Goal: Transaction & Acquisition: Purchase product/service

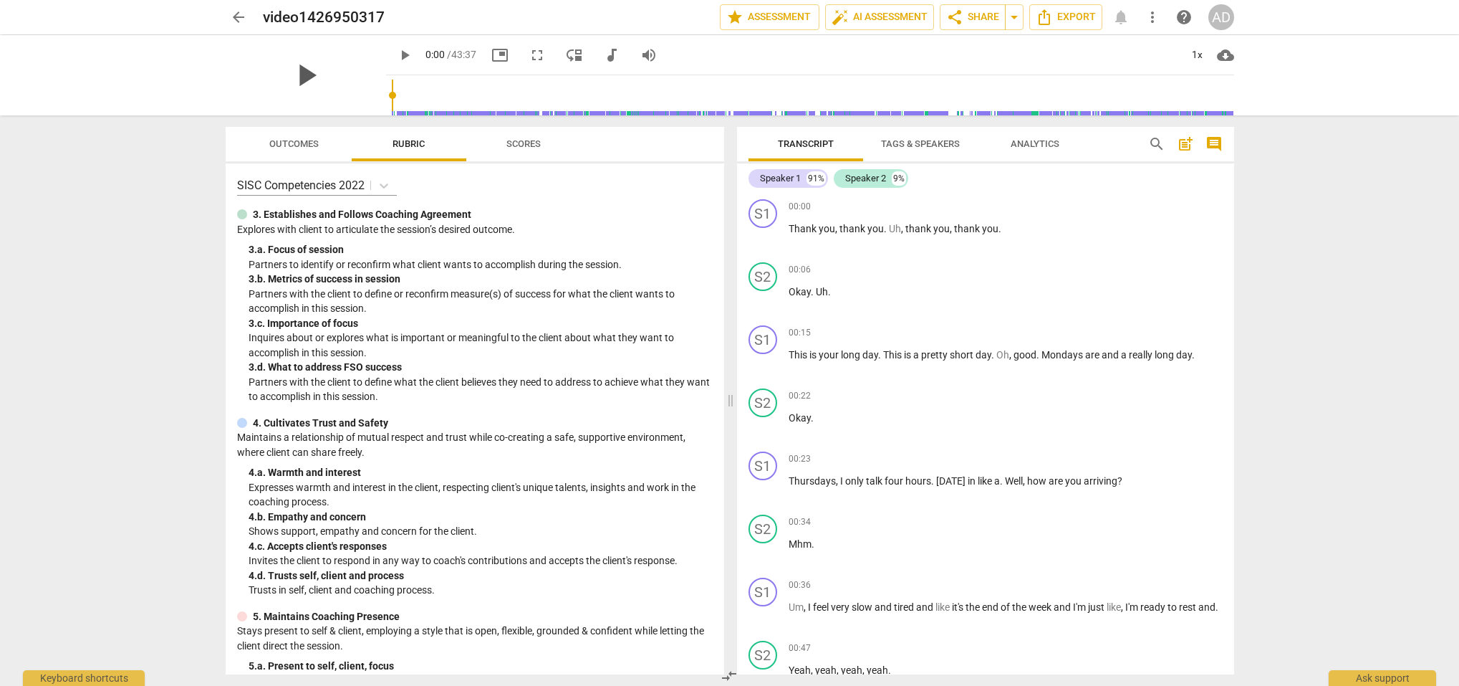
click at [302, 72] on span "play_arrow" at bounding box center [305, 75] width 37 height 37
click at [766, 234] on span "pause" at bounding box center [763, 237] width 17 height 17
click at [396, 54] on span "play_arrow" at bounding box center [404, 55] width 17 height 17
click at [763, 365] on span "pause" at bounding box center [763, 363] width 17 height 17
click at [298, 74] on span "play_arrow" at bounding box center [305, 75] width 37 height 37
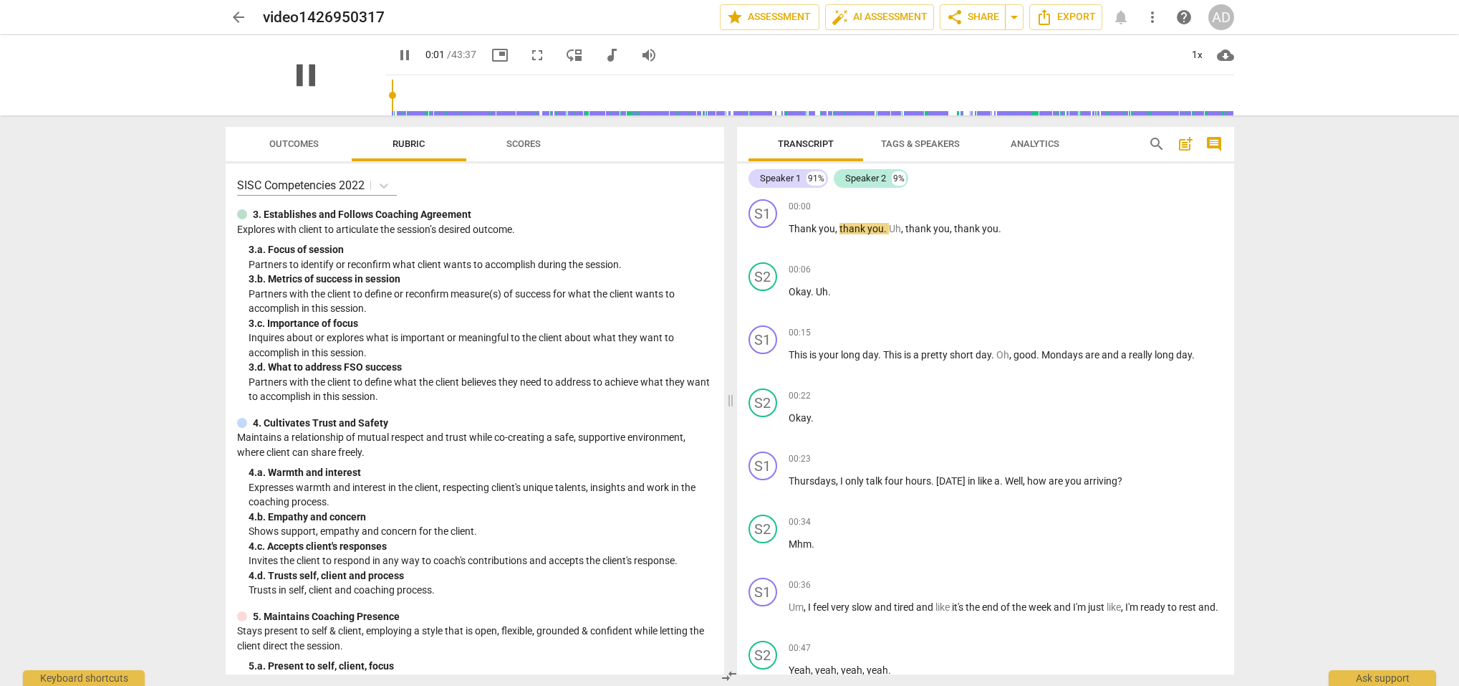
click at [298, 74] on span "pause" at bounding box center [305, 75] width 37 height 37
type input "0"
click at [698, 54] on input "range" at bounding box center [691, 55] width 58 height 3
click at [640, 56] on span "volume_up" at bounding box center [648, 55] width 17 height 17
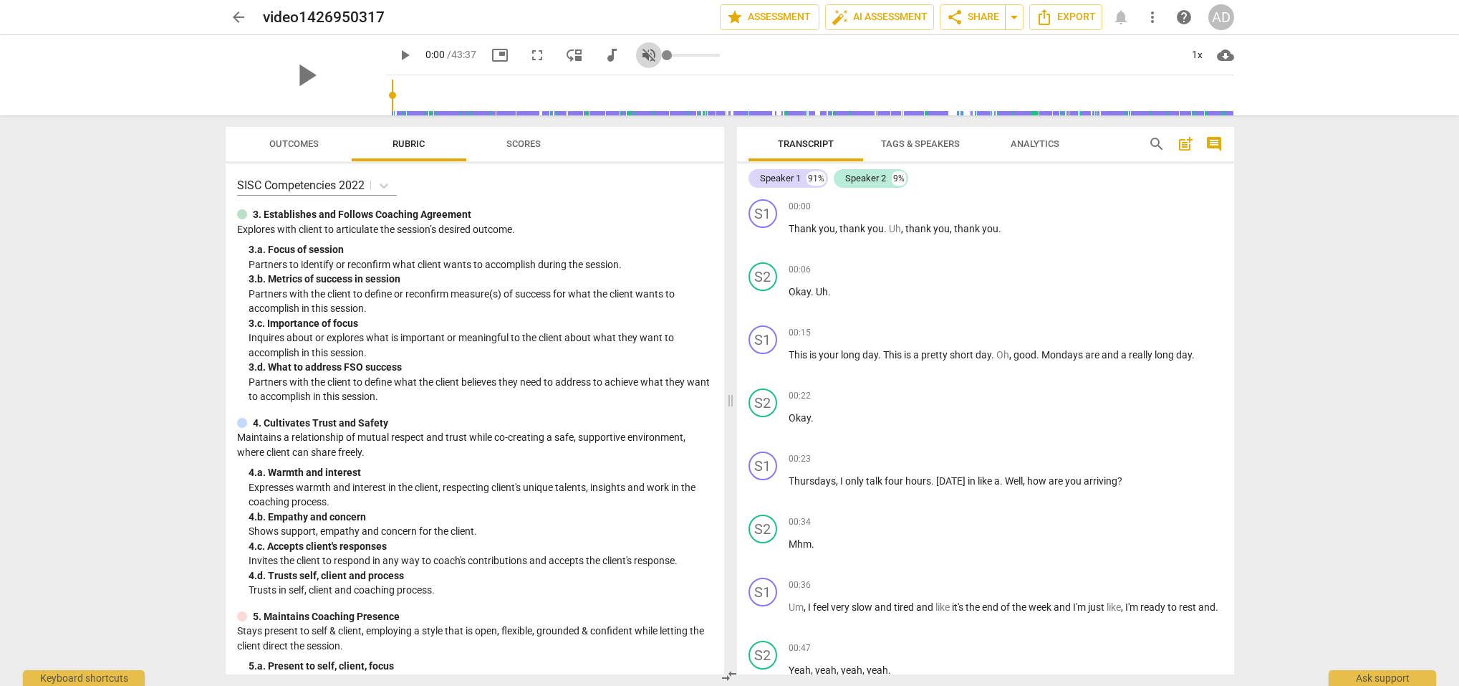
click at [640, 55] on span "volume_off" at bounding box center [648, 55] width 17 height 17
type input "1"
click at [302, 76] on span "play_arrow" at bounding box center [305, 75] width 37 height 37
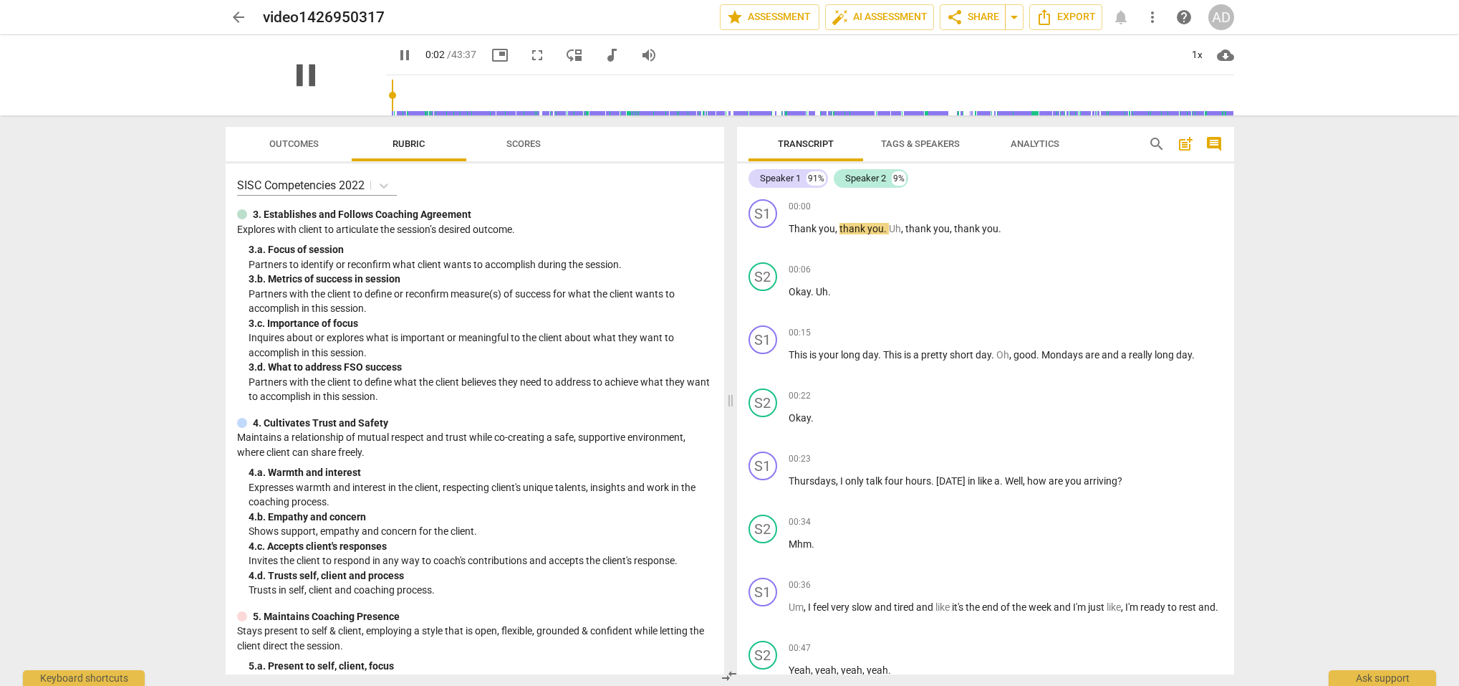
click at [298, 73] on span "pause" at bounding box center [305, 75] width 37 height 37
type input "0"
click at [238, 14] on span "arrow_back" at bounding box center [238, 17] width 17 height 17
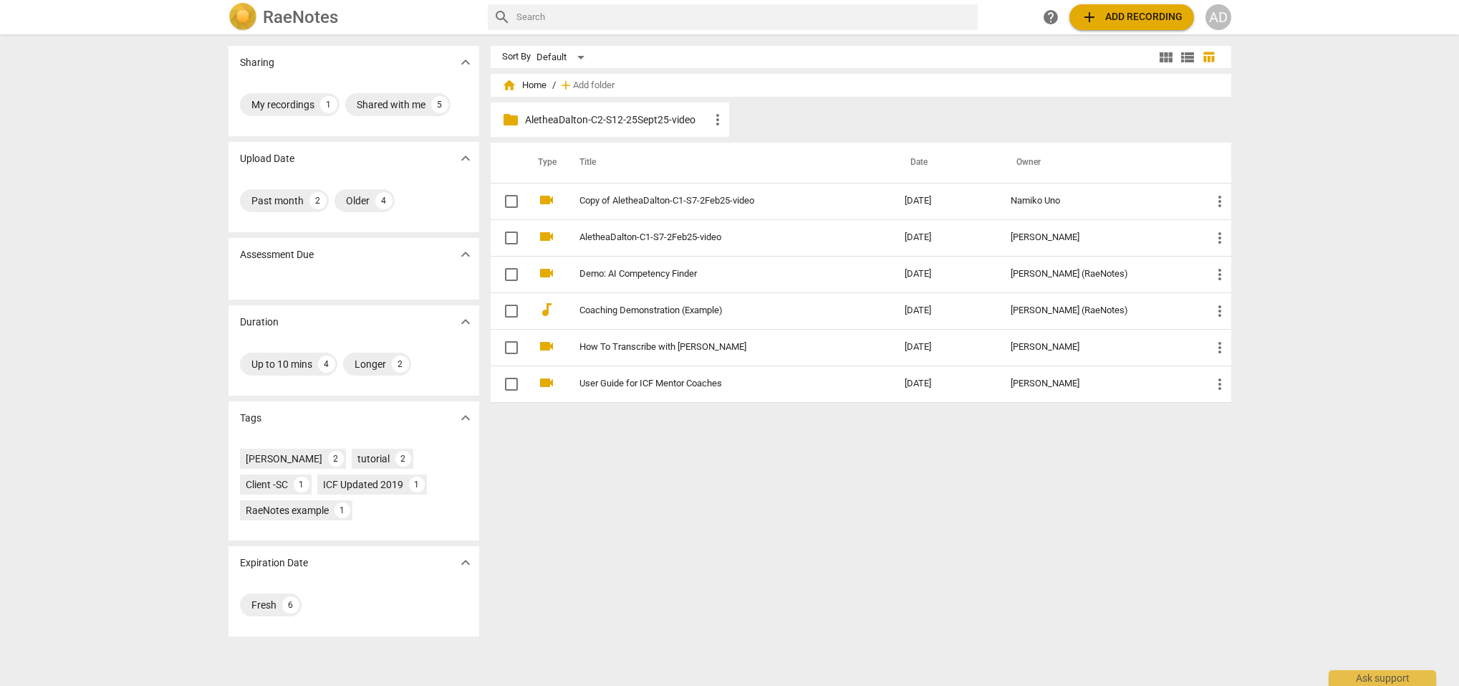
click at [511, 116] on span "folder" at bounding box center [510, 119] width 17 height 17
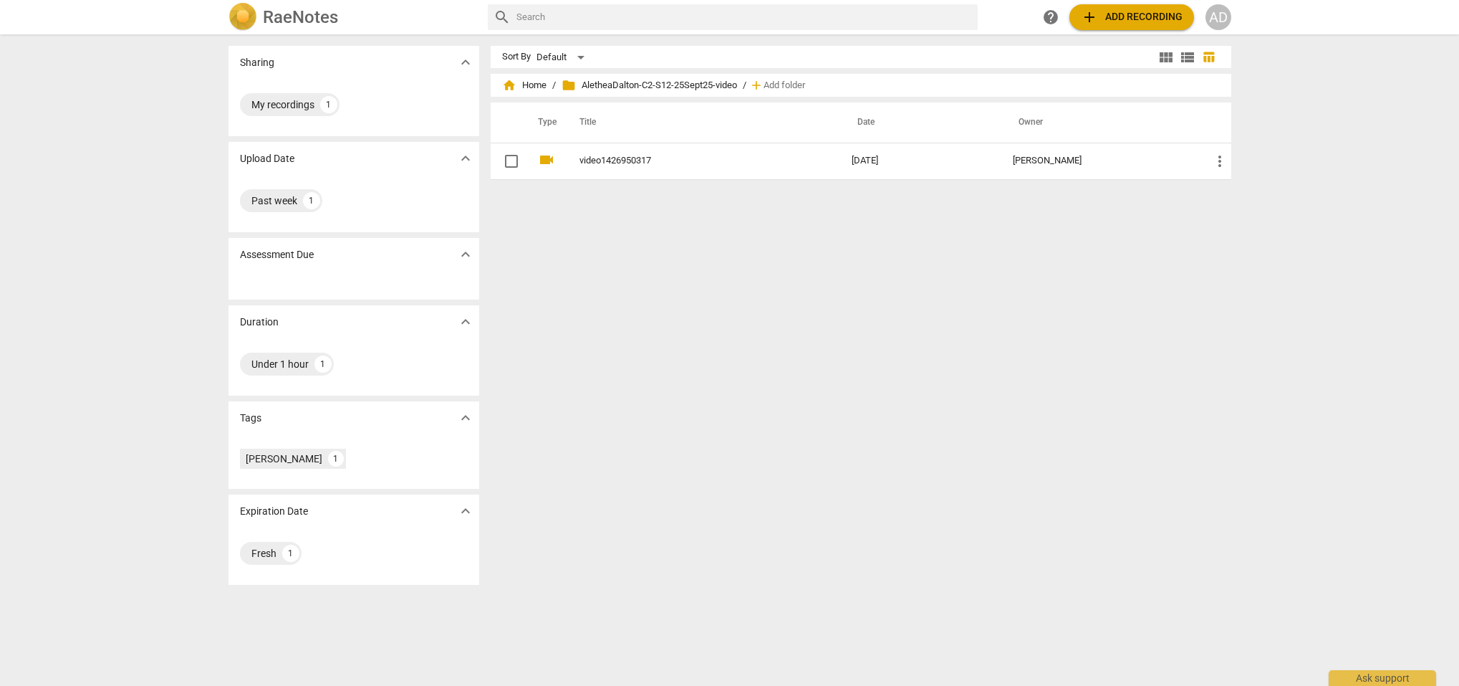
click at [1137, 19] on span "add Add recording" at bounding box center [1132, 17] width 102 height 17
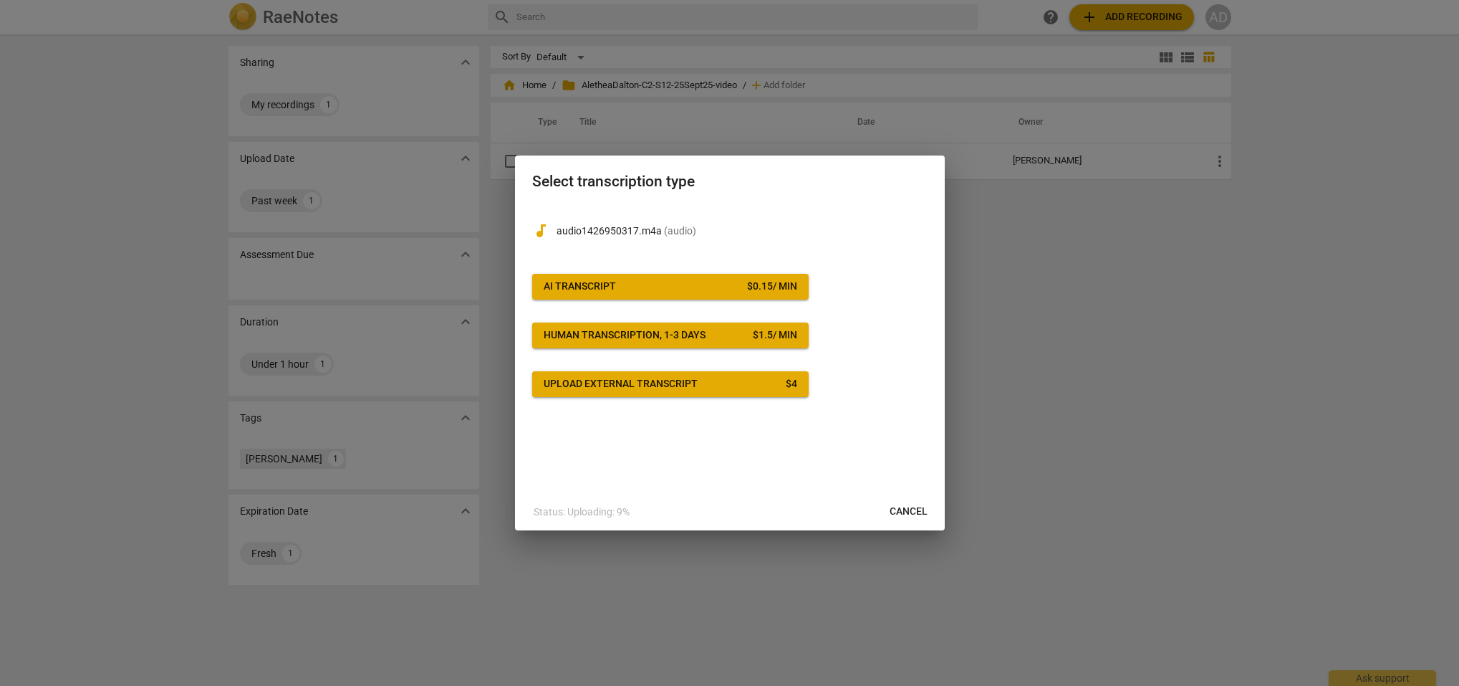
click at [686, 285] on span "AI Transcript $ 0.15 / min" at bounding box center [671, 286] width 254 height 14
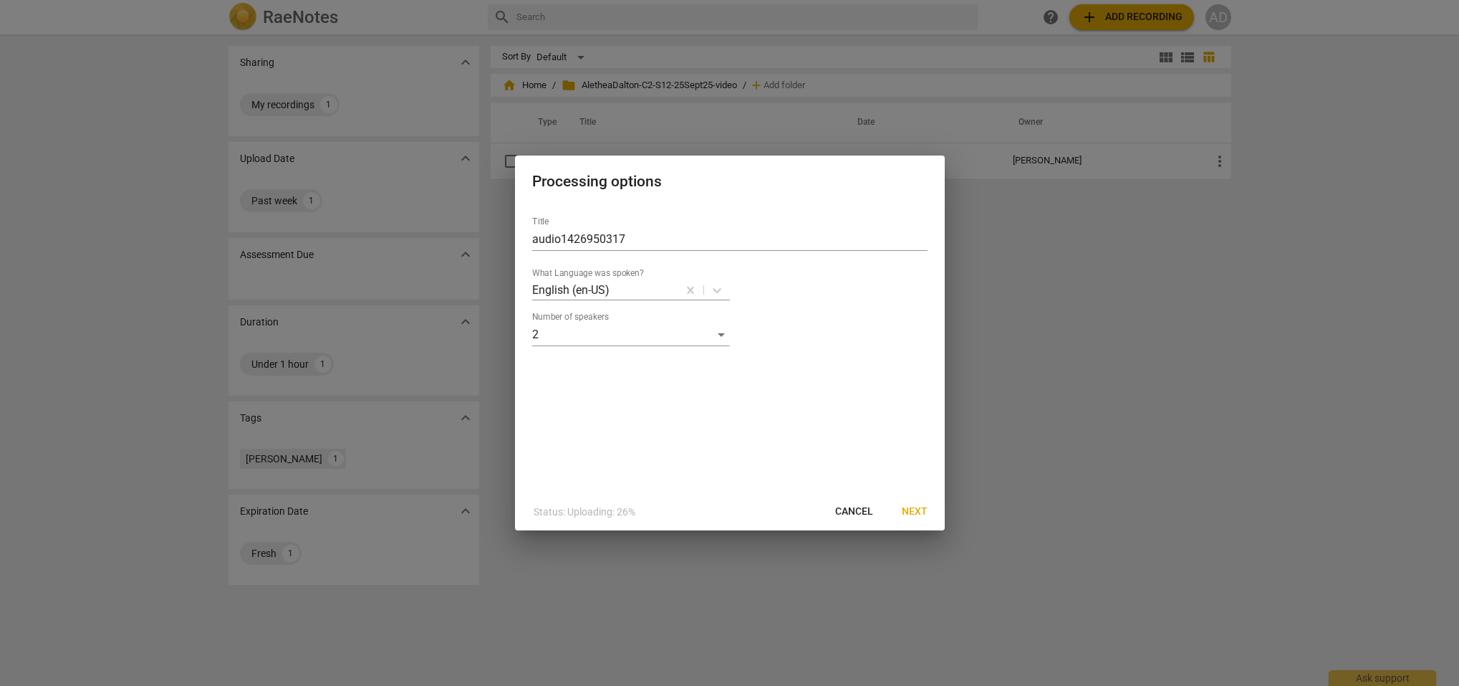
click at [910, 510] on span "Next" at bounding box center [915, 511] width 26 height 14
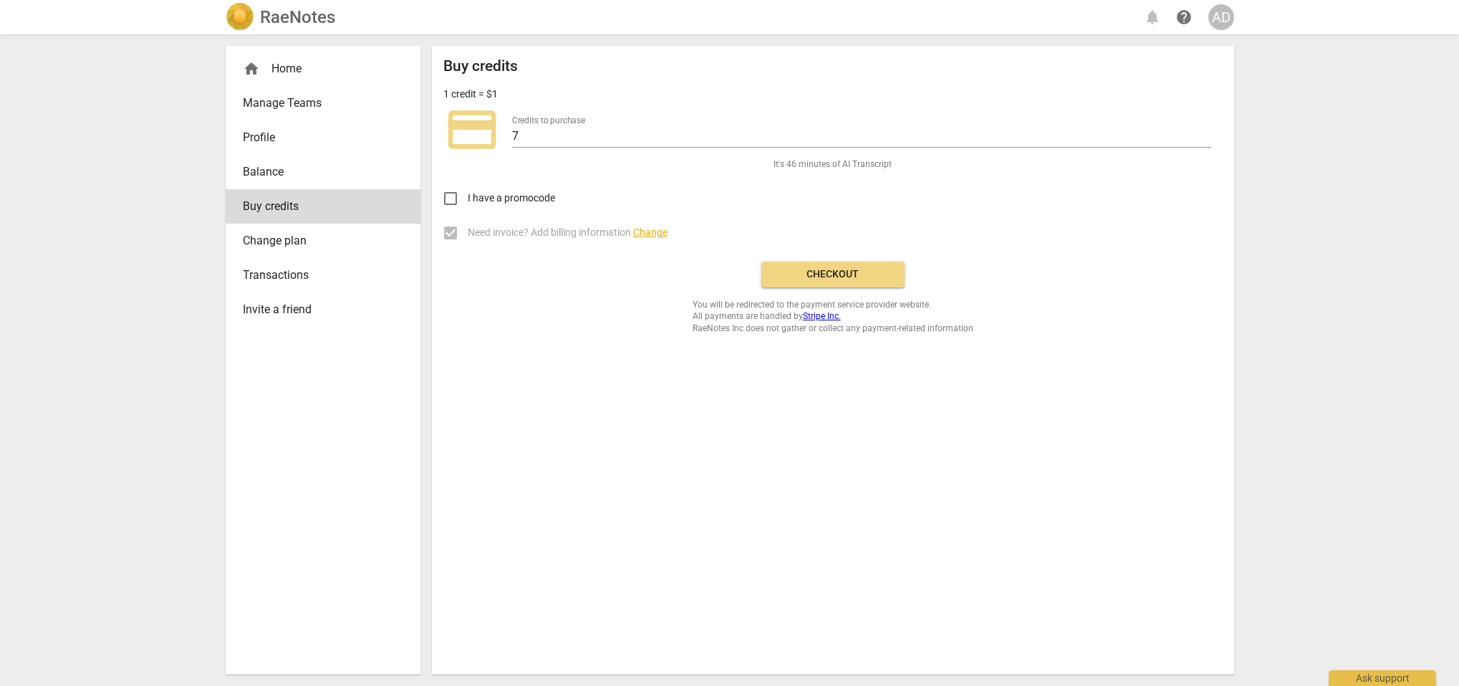
click at [856, 275] on span "Checkout" at bounding box center [833, 274] width 120 height 14
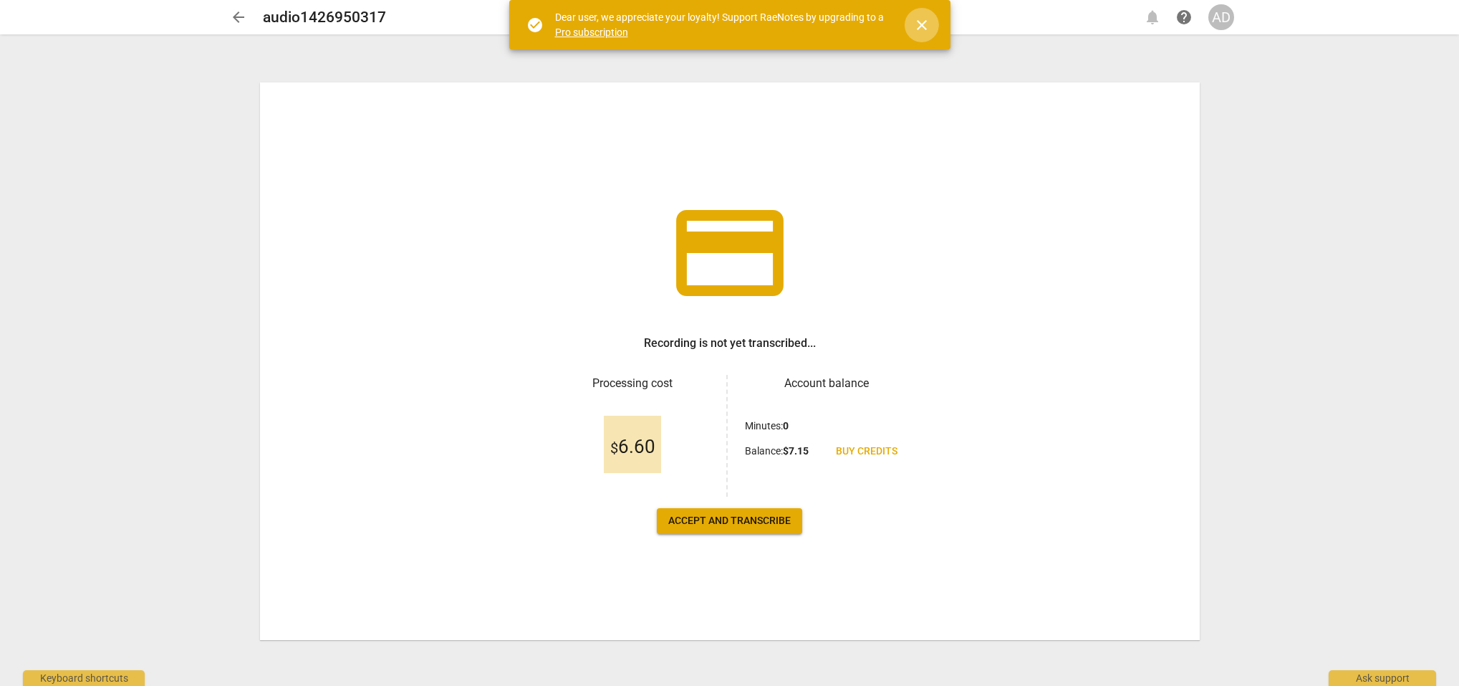
click at [917, 22] on span "close" at bounding box center [921, 24] width 17 height 17
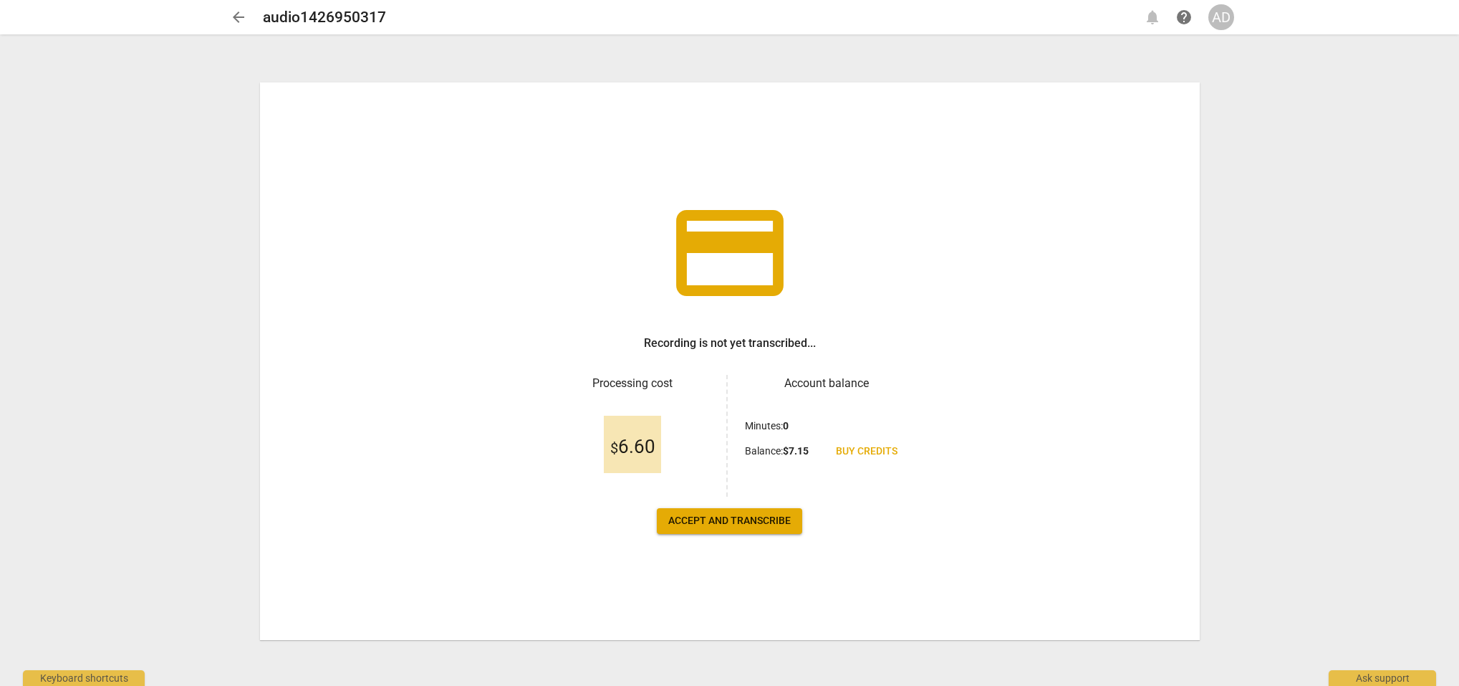
click at [750, 522] on span "Accept and transcribe" at bounding box center [729, 521] width 123 height 14
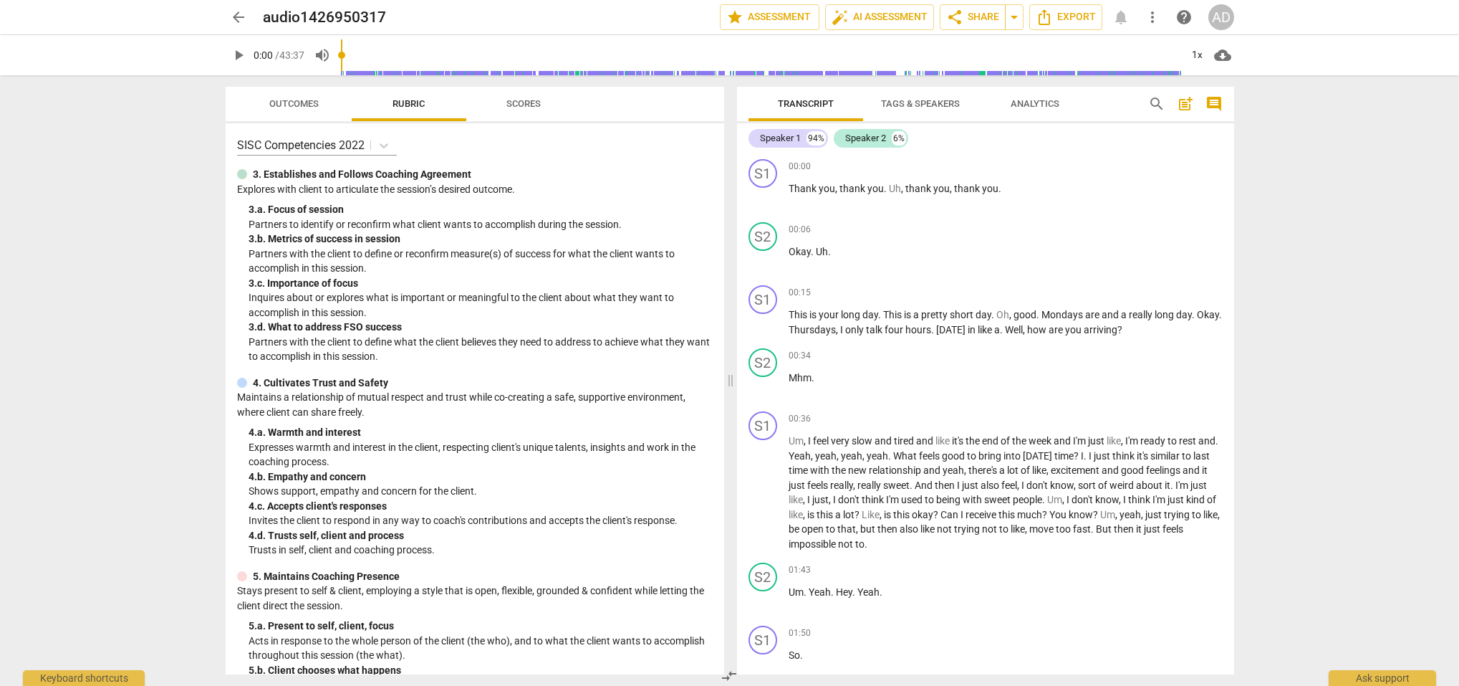
click at [228, 54] on span "play_arrow" at bounding box center [239, 55] width 26 height 17
type input "3"
click at [244, 16] on span "arrow_back" at bounding box center [238, 17] width 17 height 17
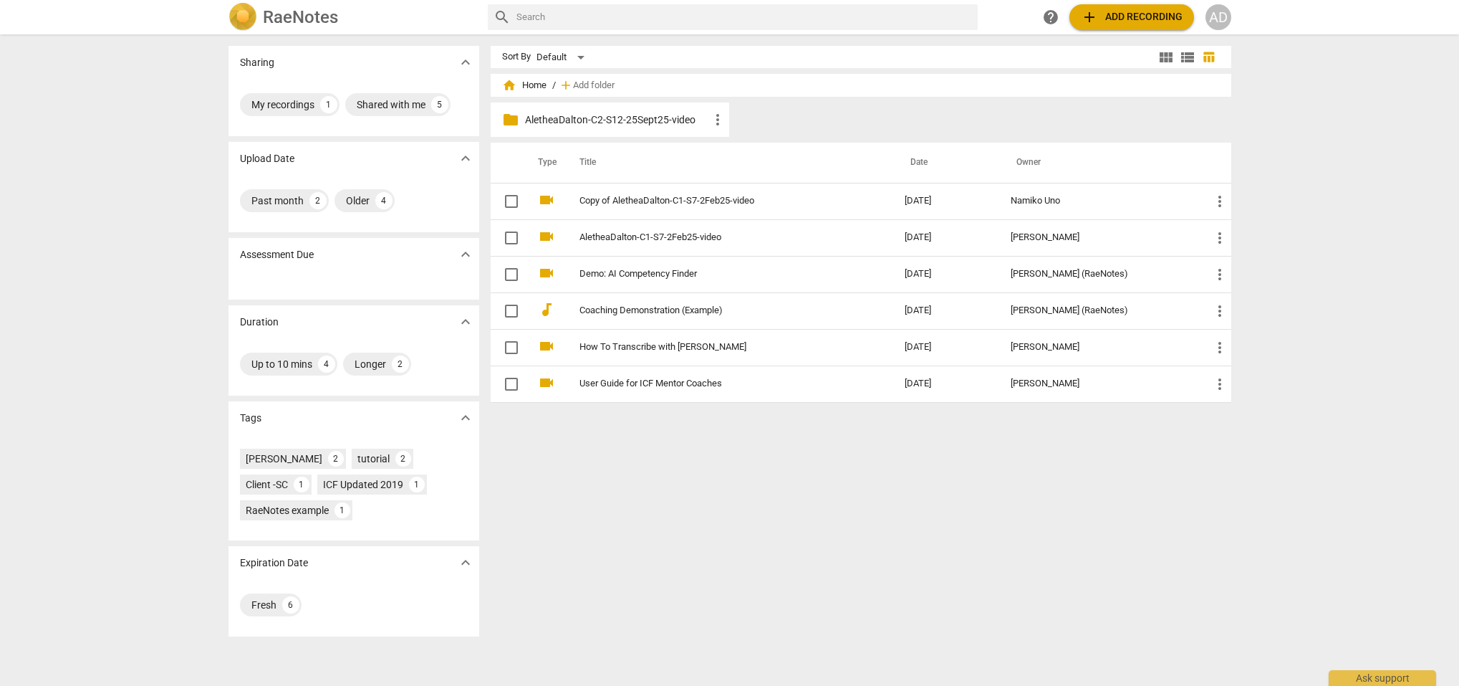
click at [552, 114] on p "AletheaDalton-C2-S12-25Sept25-video" at bounding box center [617, 119] width 185 height 15
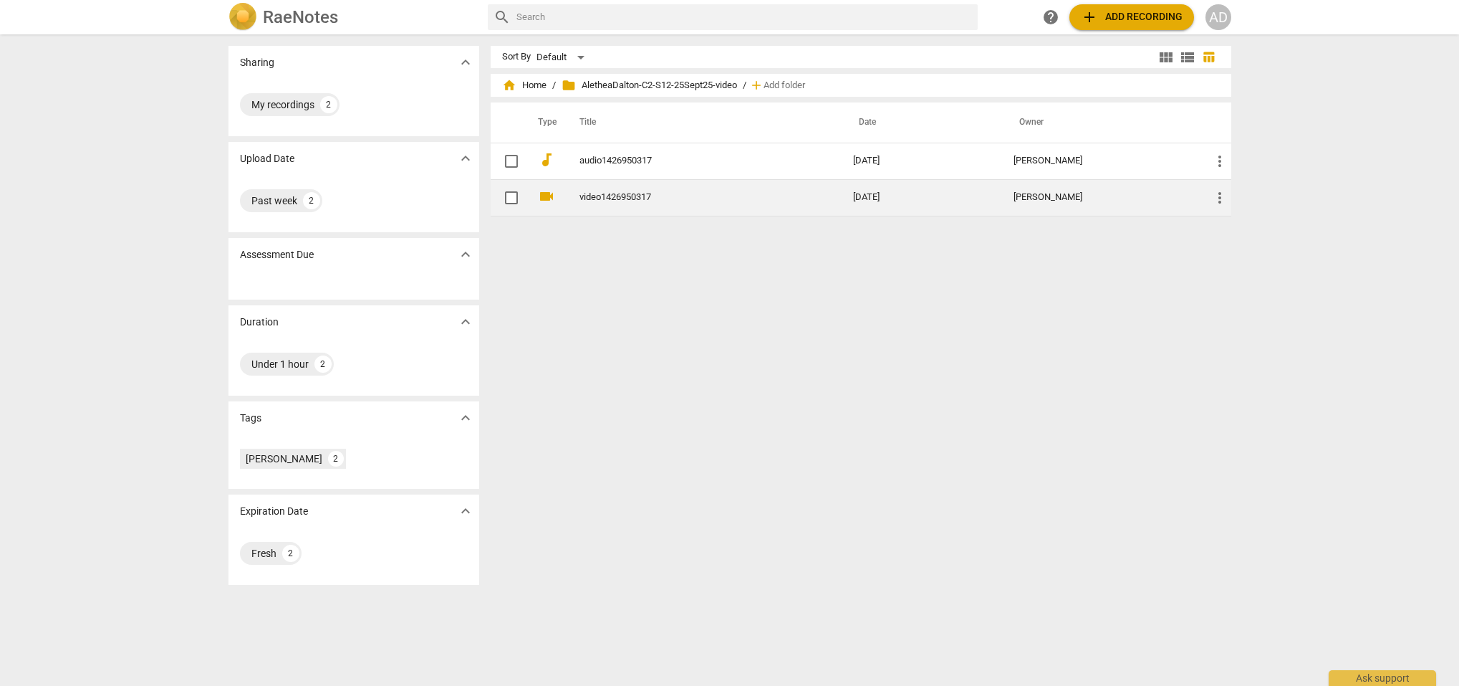
click at [575, 195] on td "video1426950317" at bounding box center [701, 197] width 279 height 37
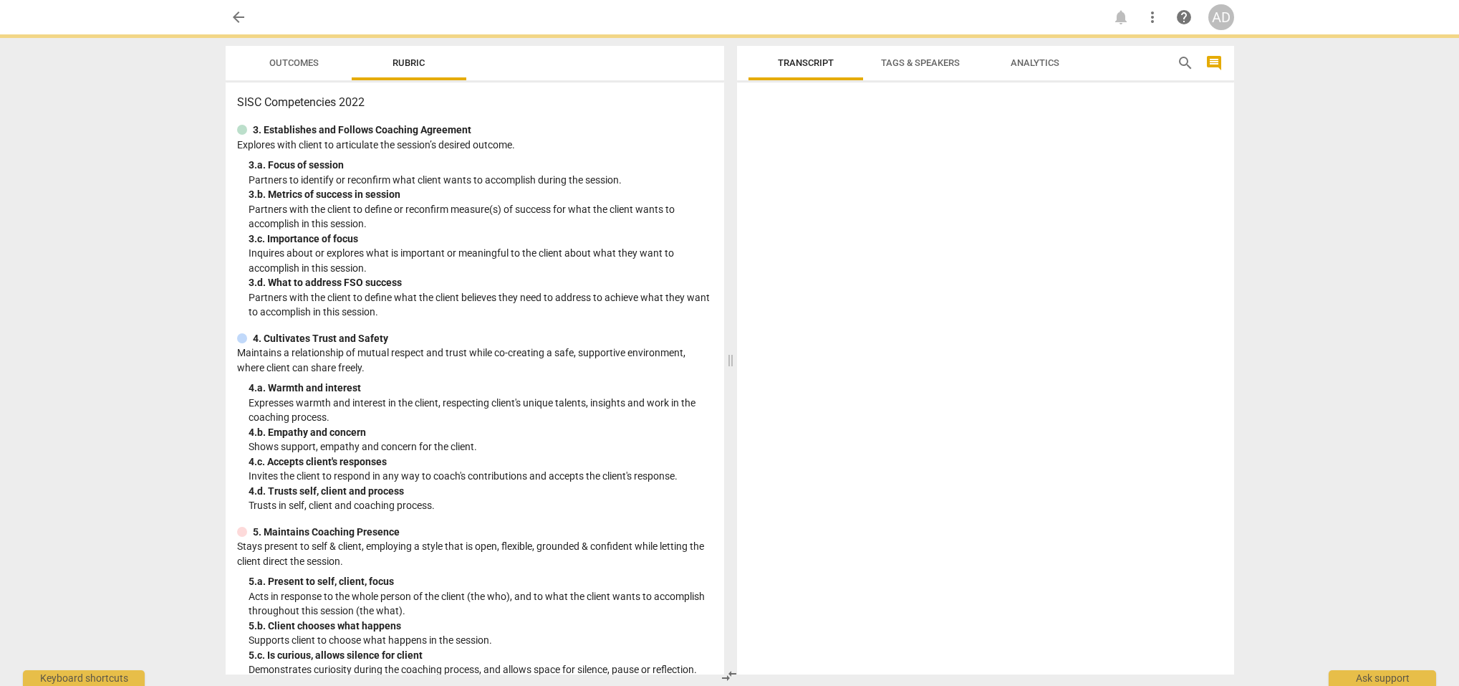
click at [580, 195] on div "3. b. Metrics of success in session" at bounding box center [481, 194] width 464 height 15
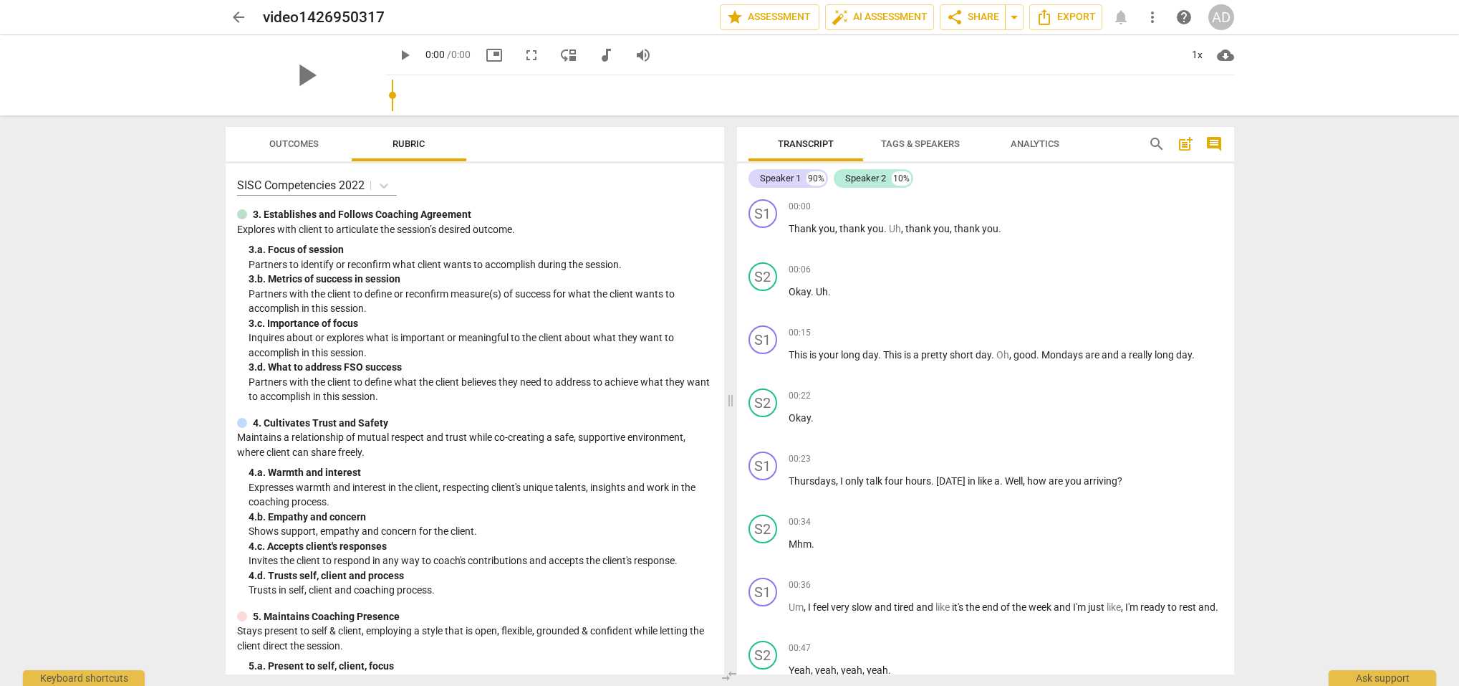
click at [230, 11] on span "arrow_back" at bounding box center [238, 17] width 17 height 17
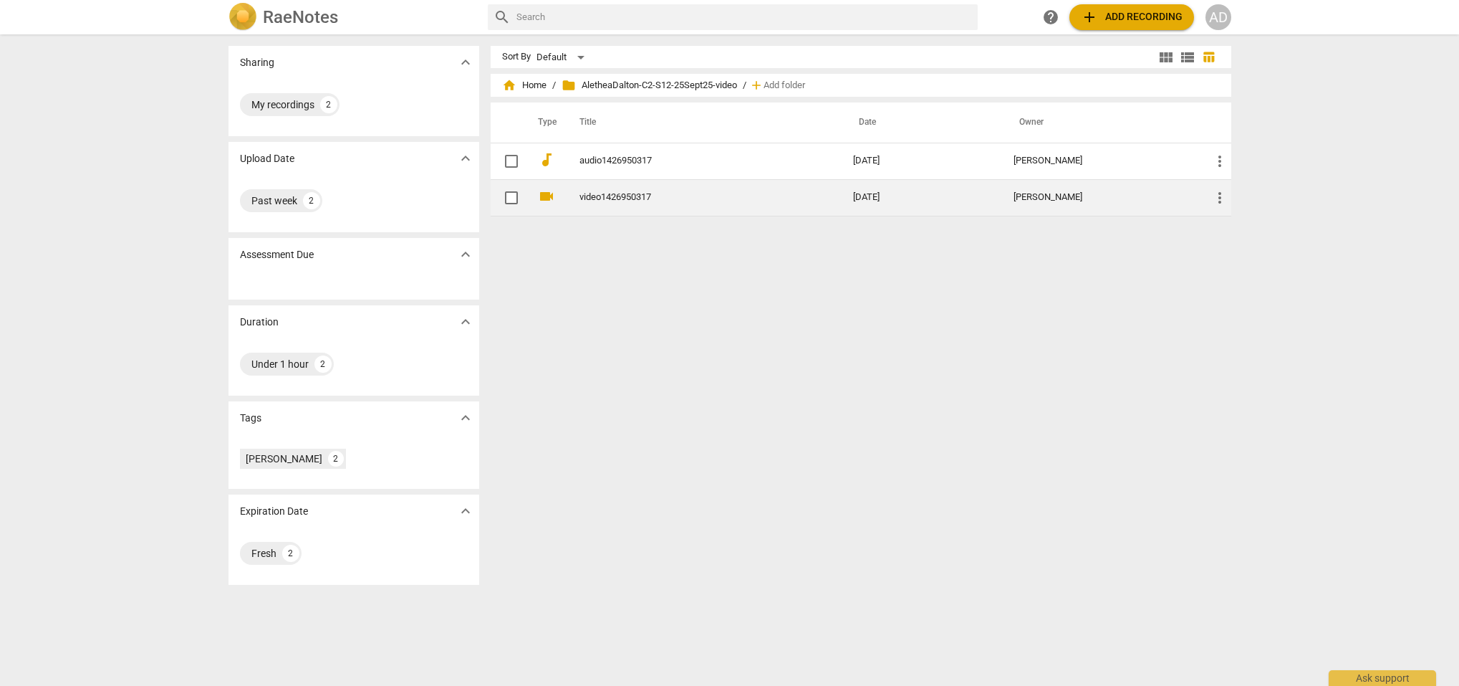
click at [598, 193] on link "video1426950317" at bounding box center [691, 197] width 222 height 11
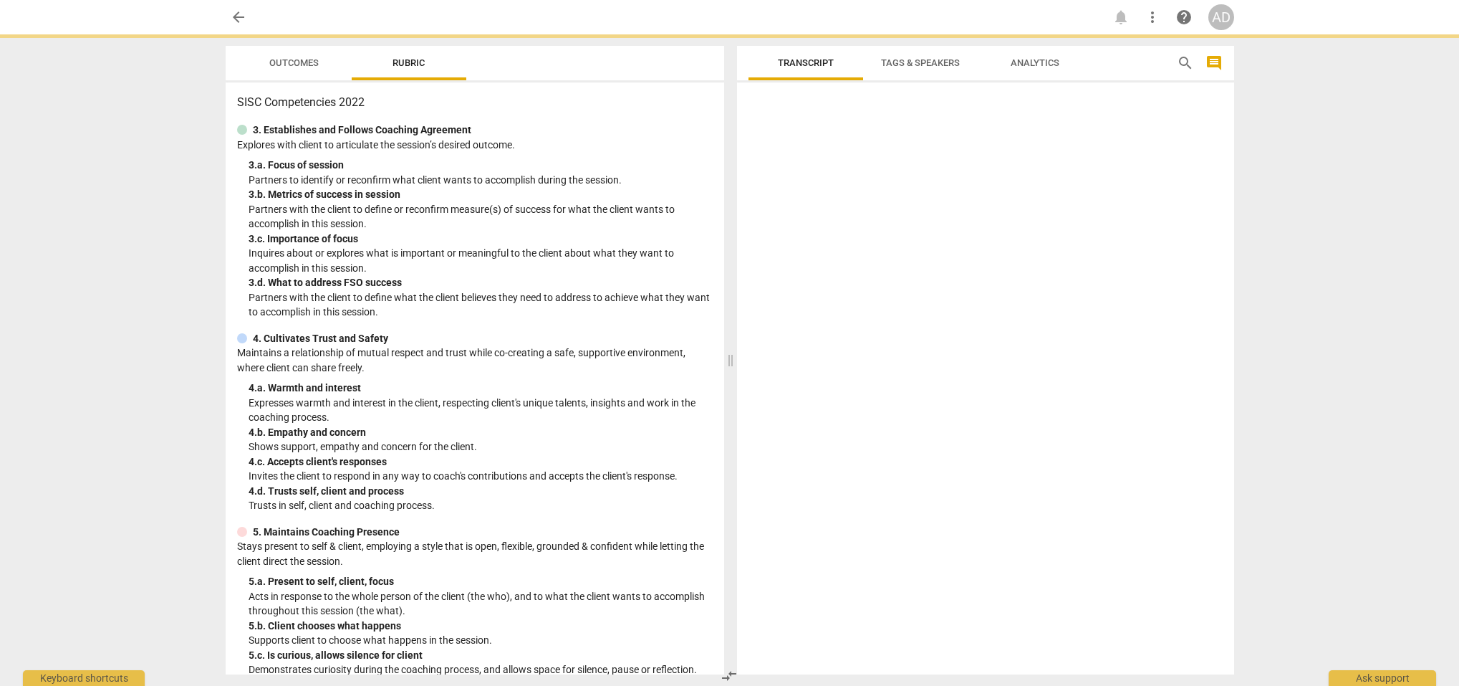
click at [597, 193] on div "3. b. Metrics of success in session" at bounding box center [481, 194] width 464 height 15
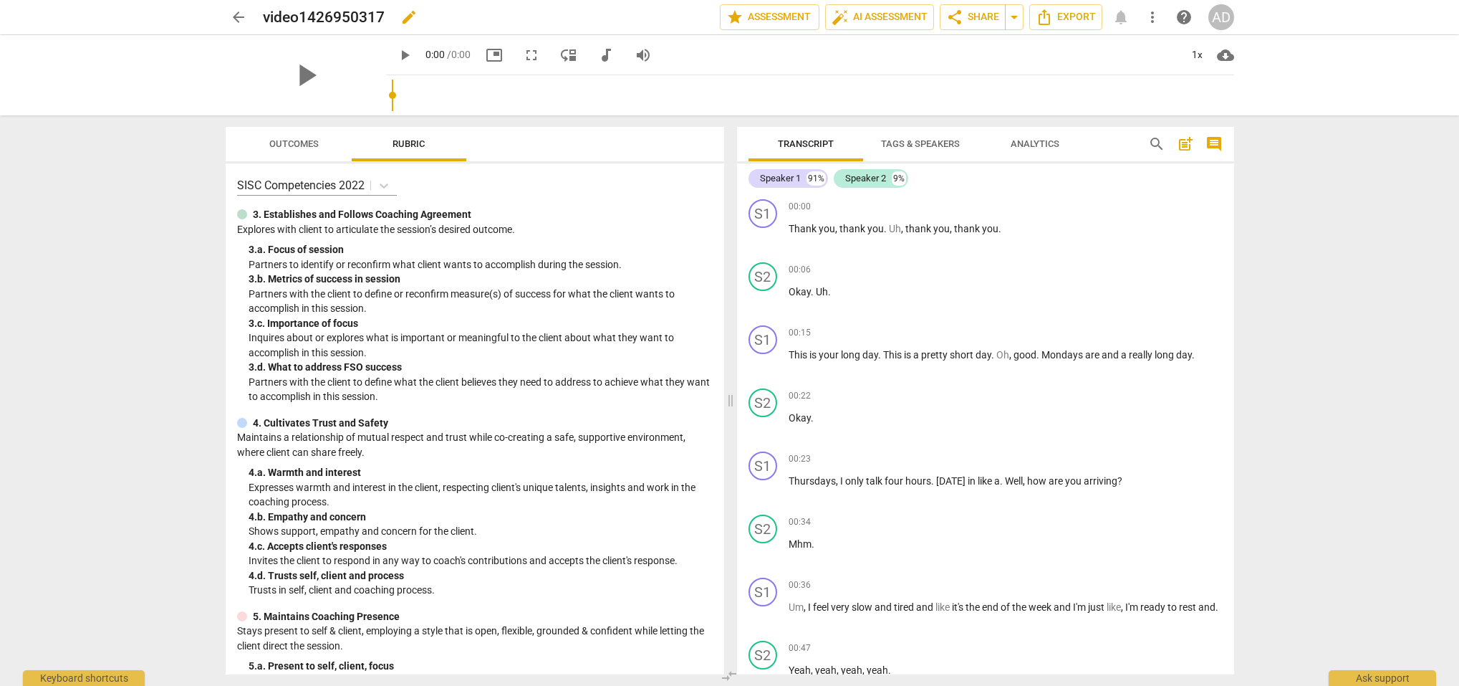
scroll to position [3, 0]
click at [301, 72] on span "play_arrow" at bounding box center [305, 75] width 37 height 37
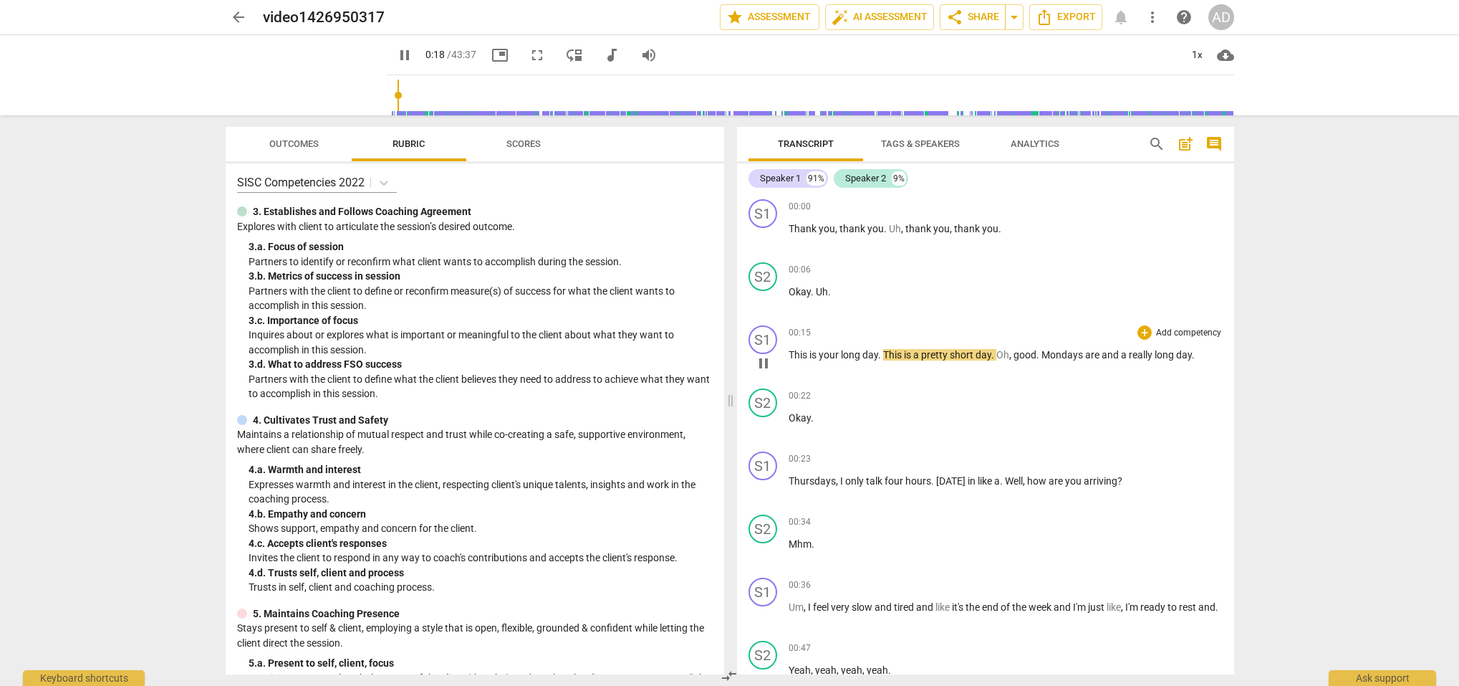
click at [885, 355] on span "This" at bounding box center [893, 354] width 21 height 11
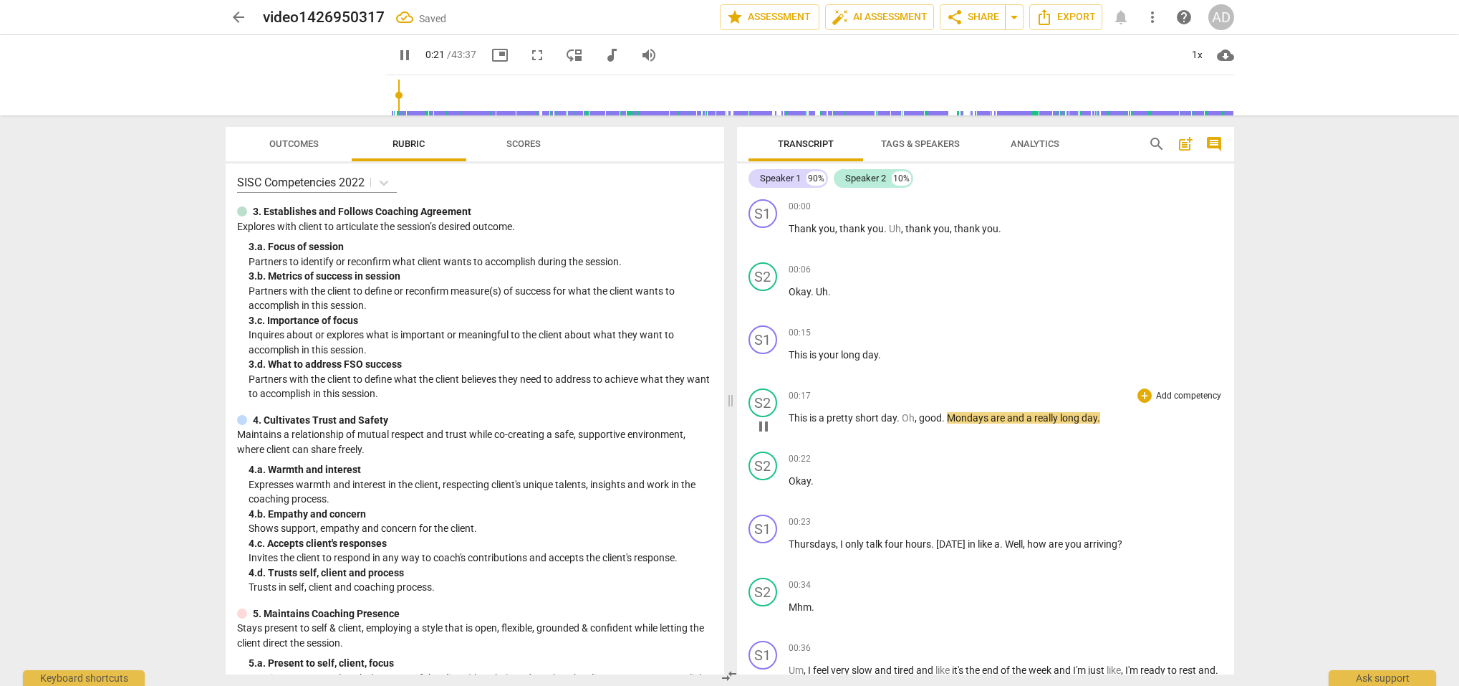
click at [903, 418] on span "Oh" at bounding box center [908, 417] width 13 height 11
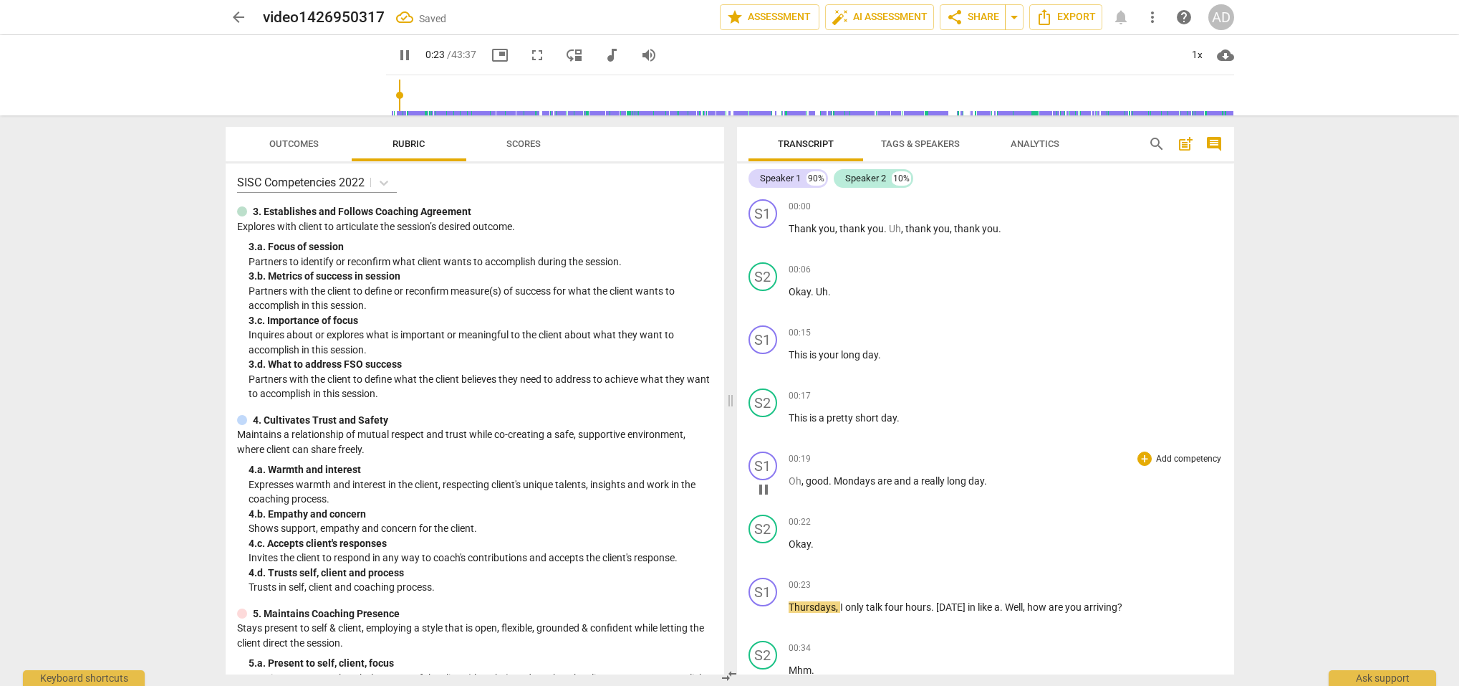
drag, startPoint x: 833, startPoint y: 481, endPoint x: 862, endPoint y: 486, distance: 29.1
click at [834, 481] on span "Mondays" at bounding box center [856, 480] width 44 height 11
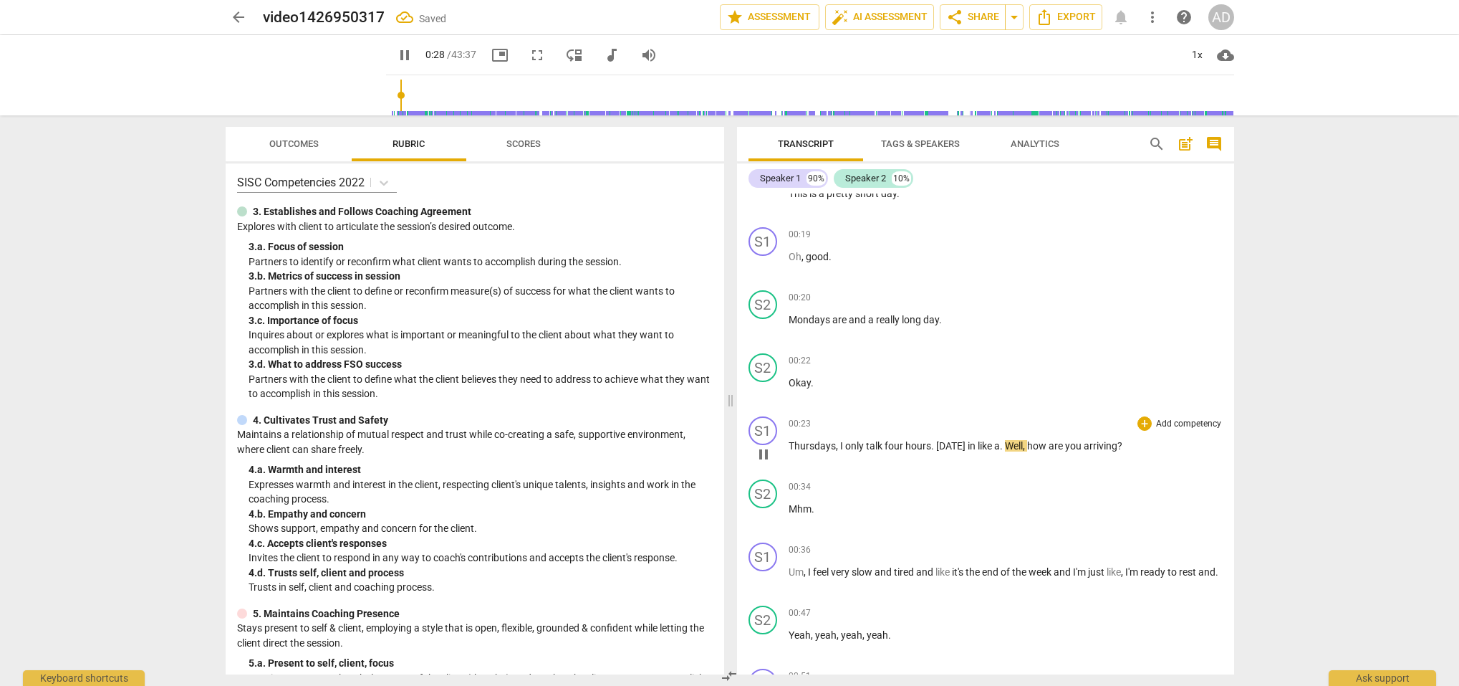
scroll to position [226, 0]
drag, startPoint x: 1004, startPoint y: 444, endPoint x: 1009, endPoint y: 454, distance: 11.2
click at [1005, 446] on span "Well" at bounding box center [1014, 443] width 18 height 11
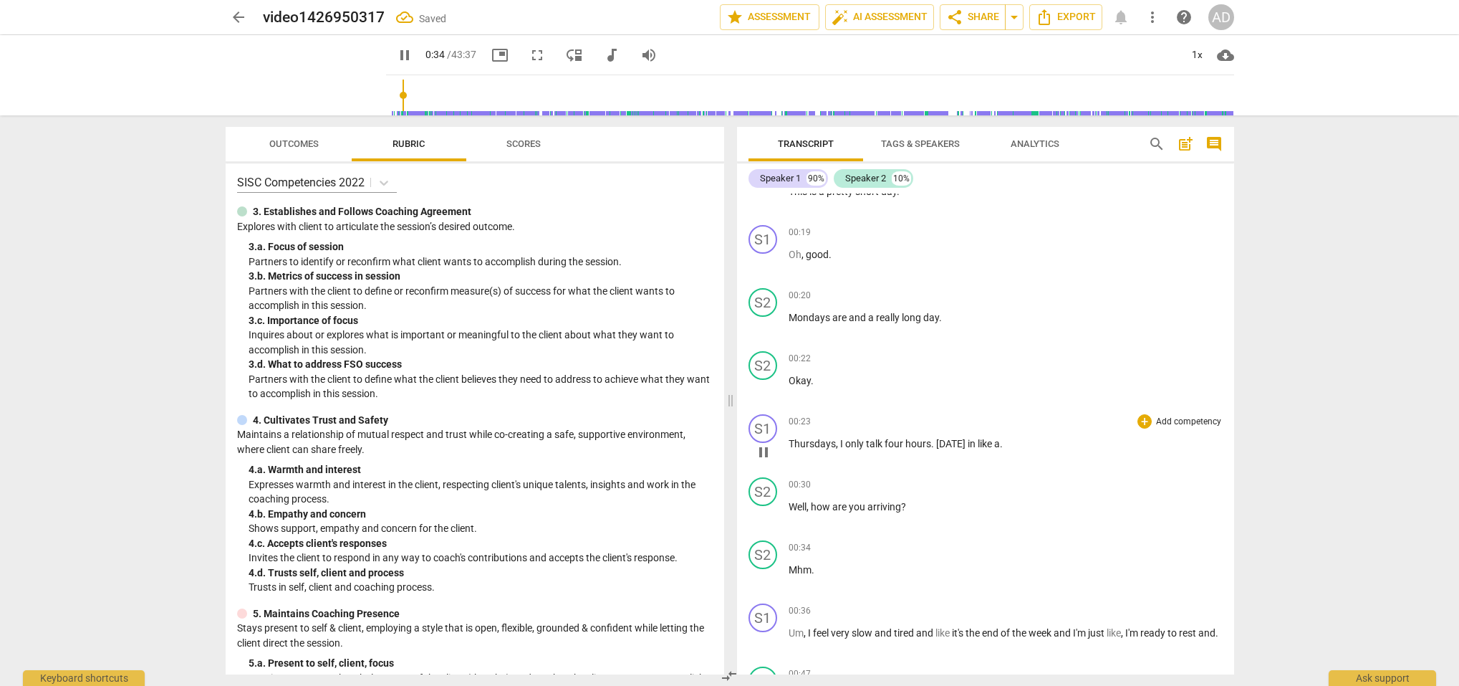
scroll to position [229, 0]
click at [881, 445] on span "talk" at bounding box center [875, 440] width 19 height 11
type input "37"
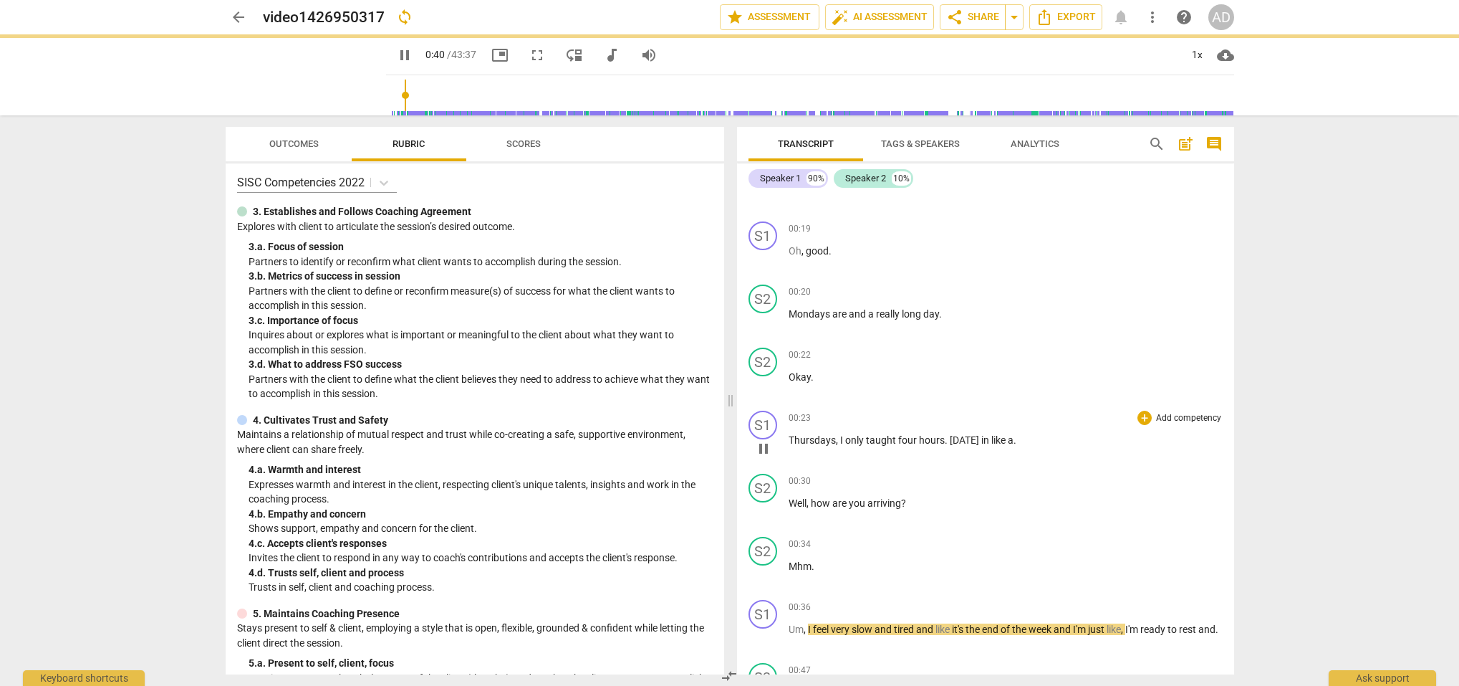
scroll to position [237, 0]
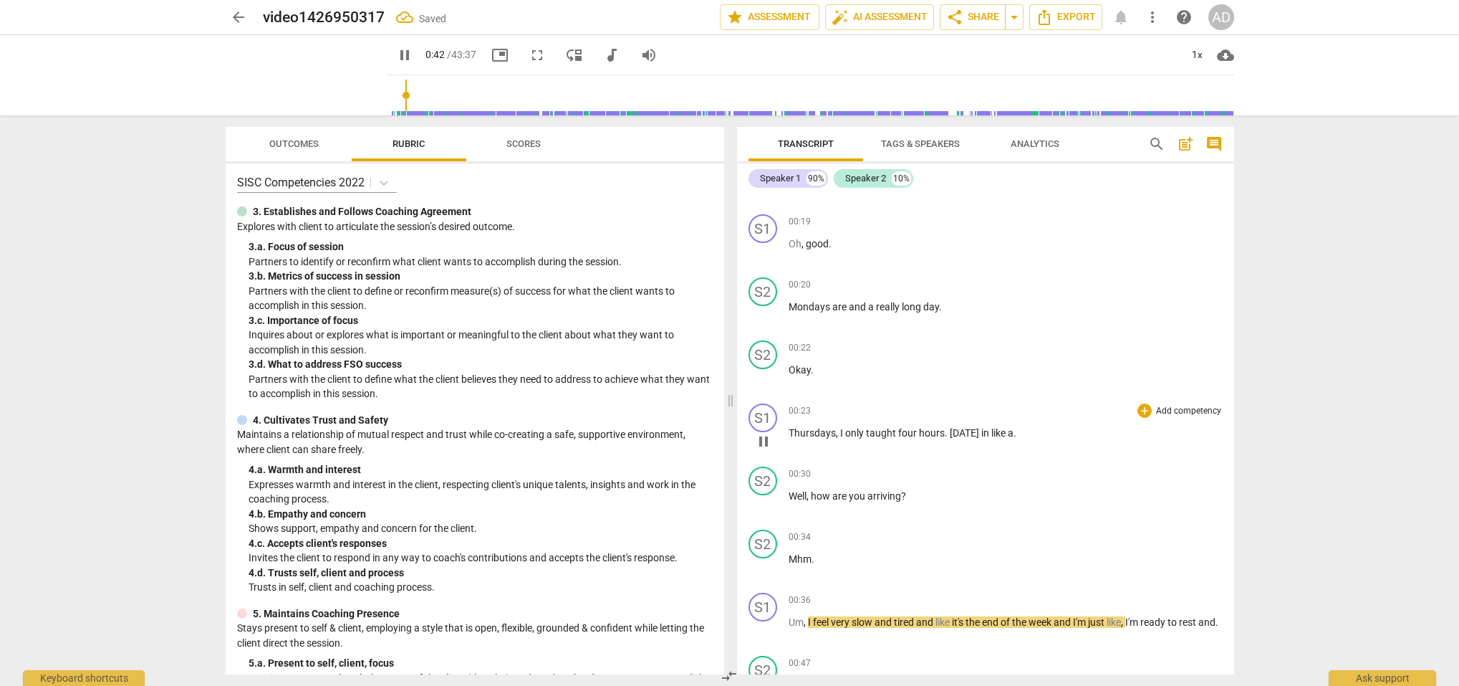
click at [764, 443] on span "pause" at bounding box center [763, 441] width 17 height 17
click at [762, 441] on span "play_arrow" at bounding box center [763, 441] width 17 height 17
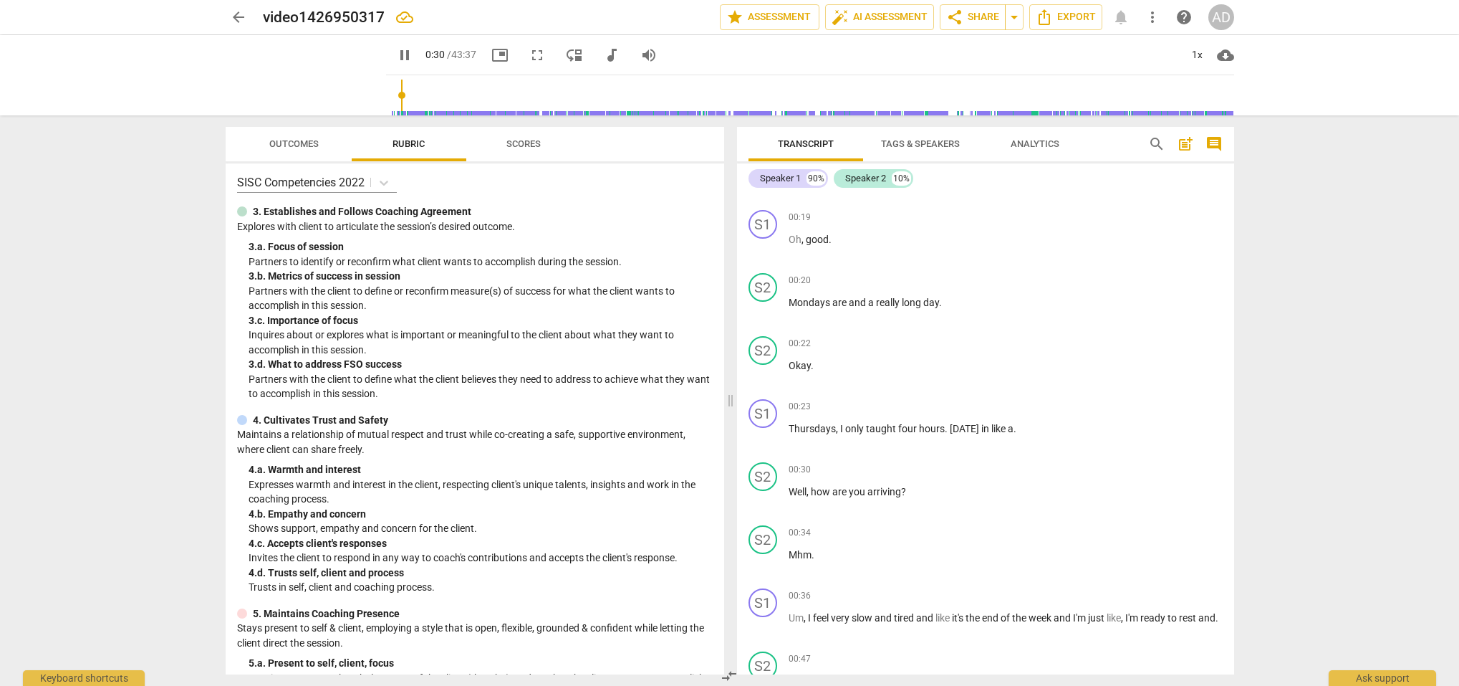
scroll to position [1, 0]
click at [759, 439] on span "pause" at bounding box center [763, 436] width 17 height 17
click at [759, 438] on span "play_arrow" at bounding box center [763, 435] width 17 height 17
click at [333, 82] on div "pause" at bounding box center [306, 75] width 160 height 80
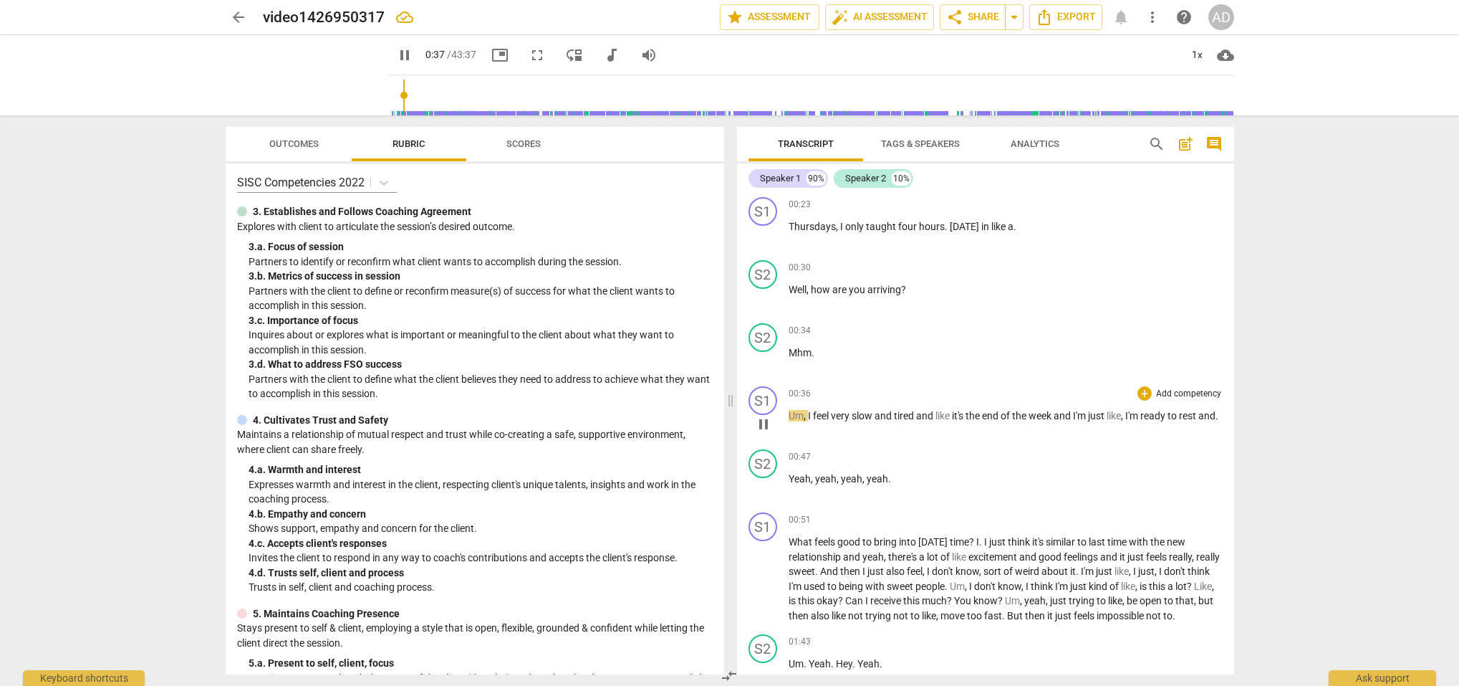
scroll to position [444, 0]
click at [787, 415] on div "play_arrow pause" at bounding box center [770, 423] width 37 height 19
drag, startPoint x: 790, startPoint y: 414, endPoint x: 804, endPoint y: 417, distance: 13.9
click at [790, 415] on span "Um" at bounding box center [796, 414] width 15 height 11
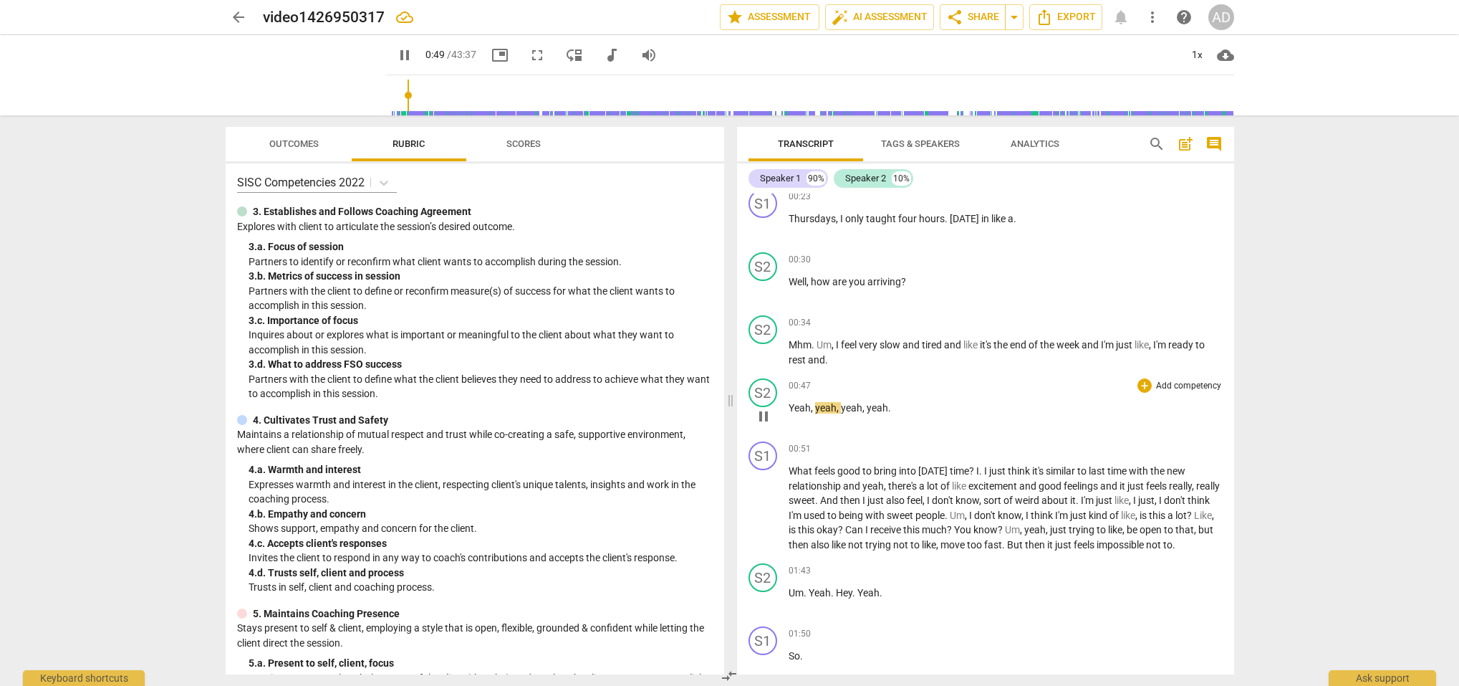
scroll to position [453, 0]
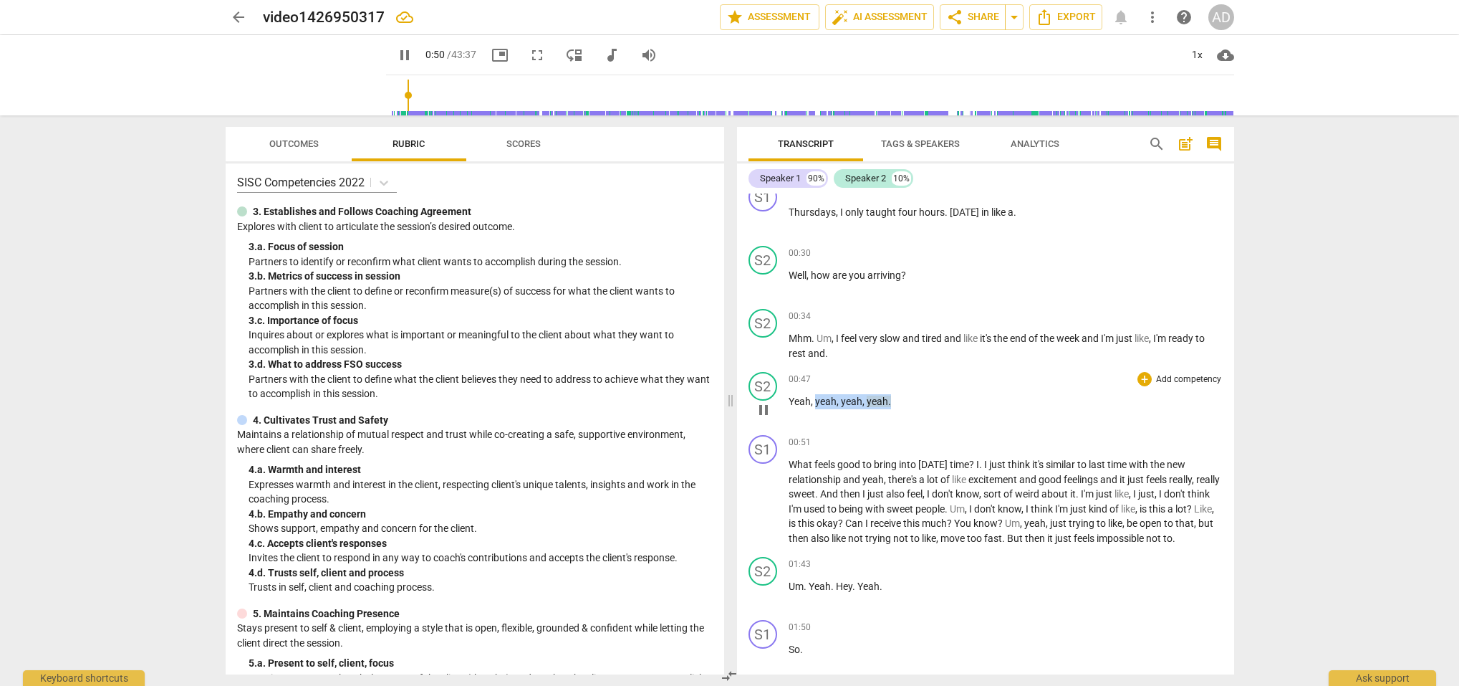
click at [815, 409] on div "00:47 + Add competency keyboard_arrow_right Yeah , yeah , yeah , yeah ." at bounding box center [1006, 398] width 434 height 52
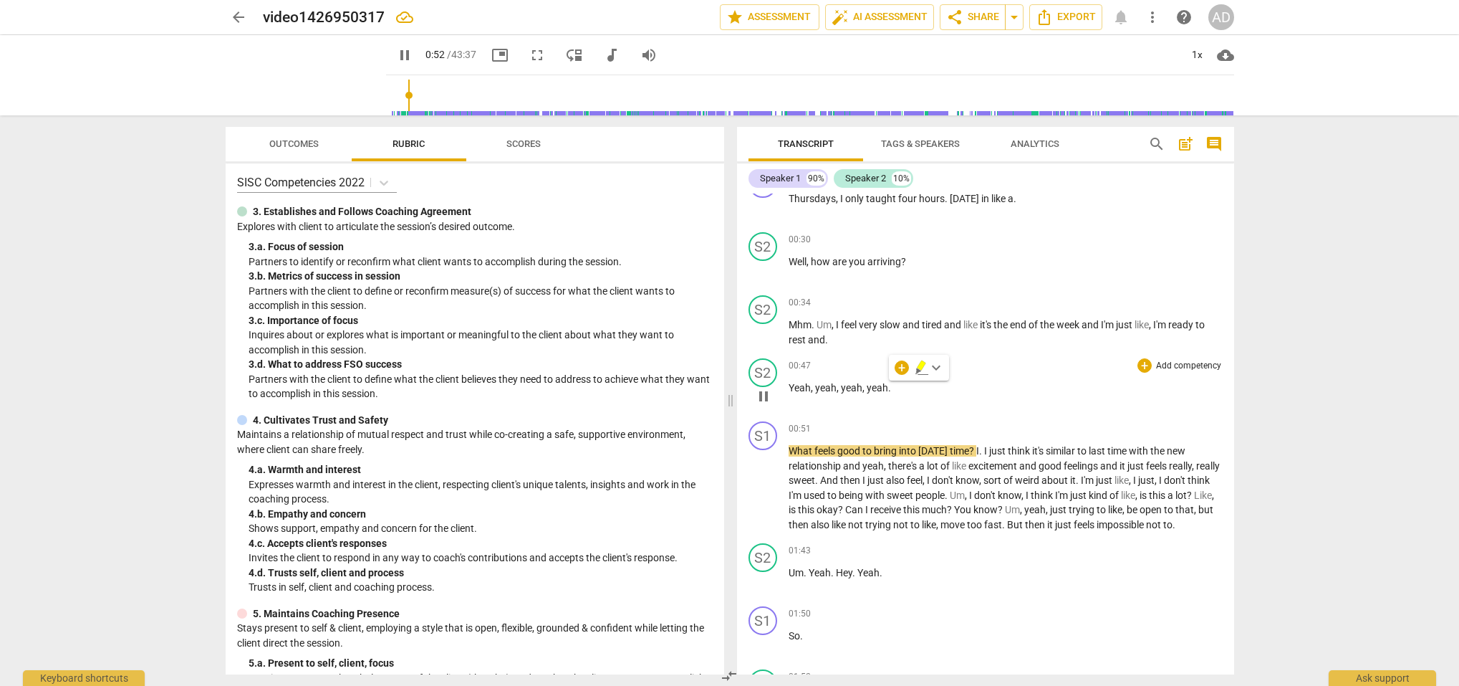
click at [814, 390] on span "," at bounding box center [813, 387] width 4 height 11
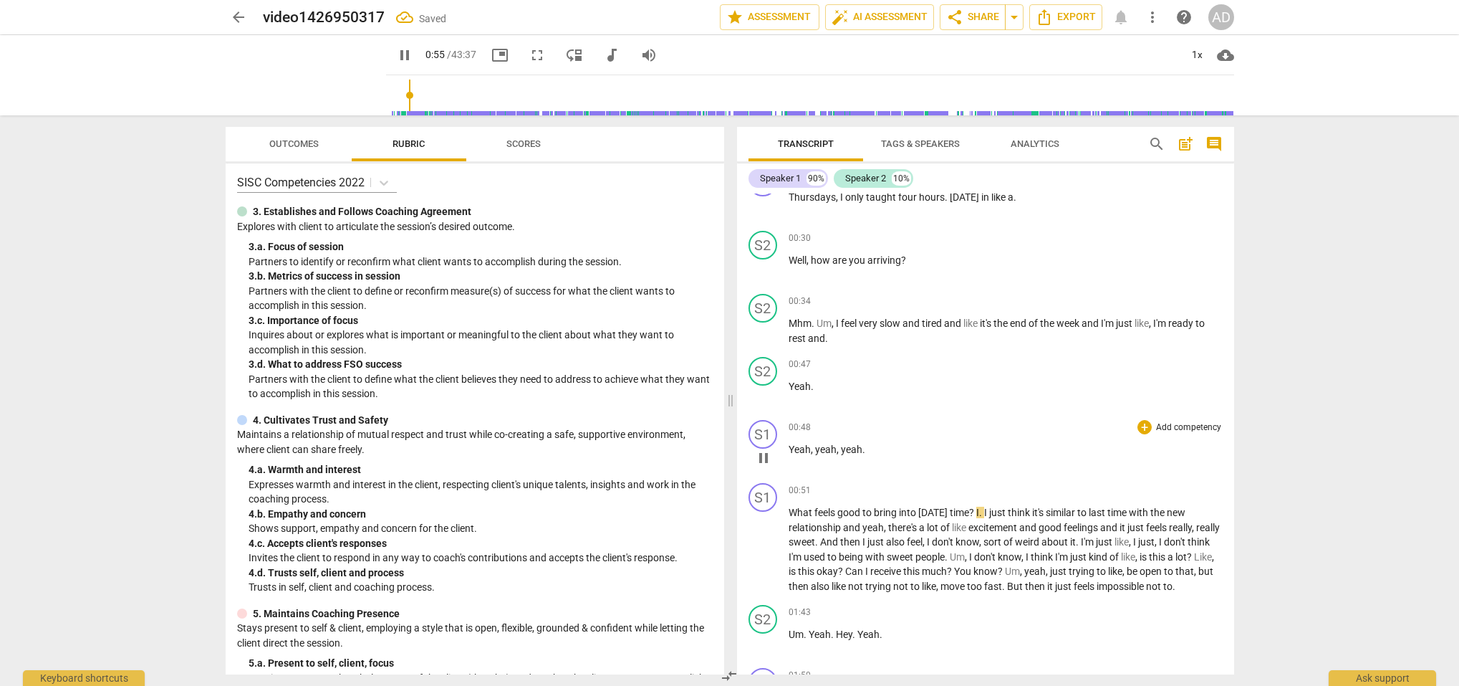
click at [815, 450] on span "yeah" at bounding box center [825, 448] width 21 height 11
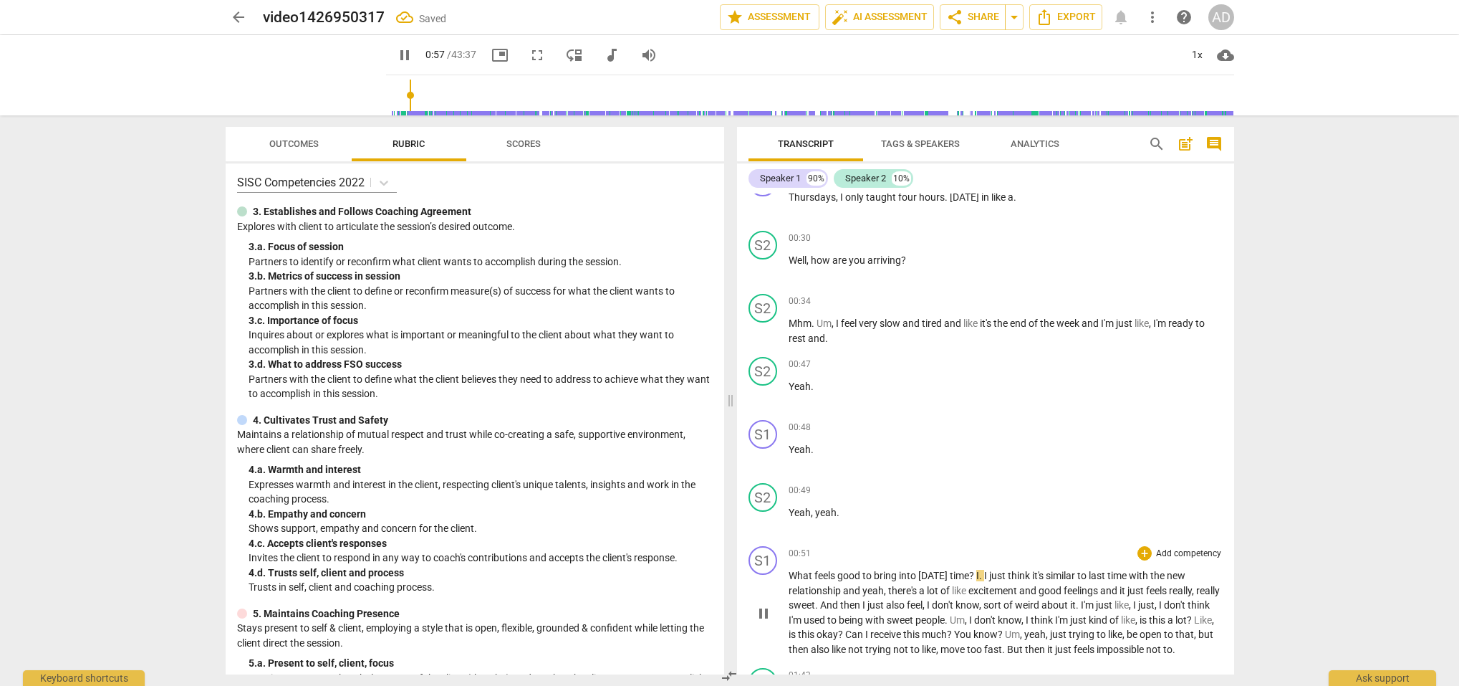
scroll to position [475, 0]
drag, startPoint x: 979, startPoint y: 572, endPoint x: 986, endPoint y: 576, distance: 9.0
click at [976, 572] on span "?" at bounding box center [972, 572] width 7 height 11
drag, startPoint x: 950, startPoint y: 540, endPoint x: 964, endPoint y: 548, distance: 15.7
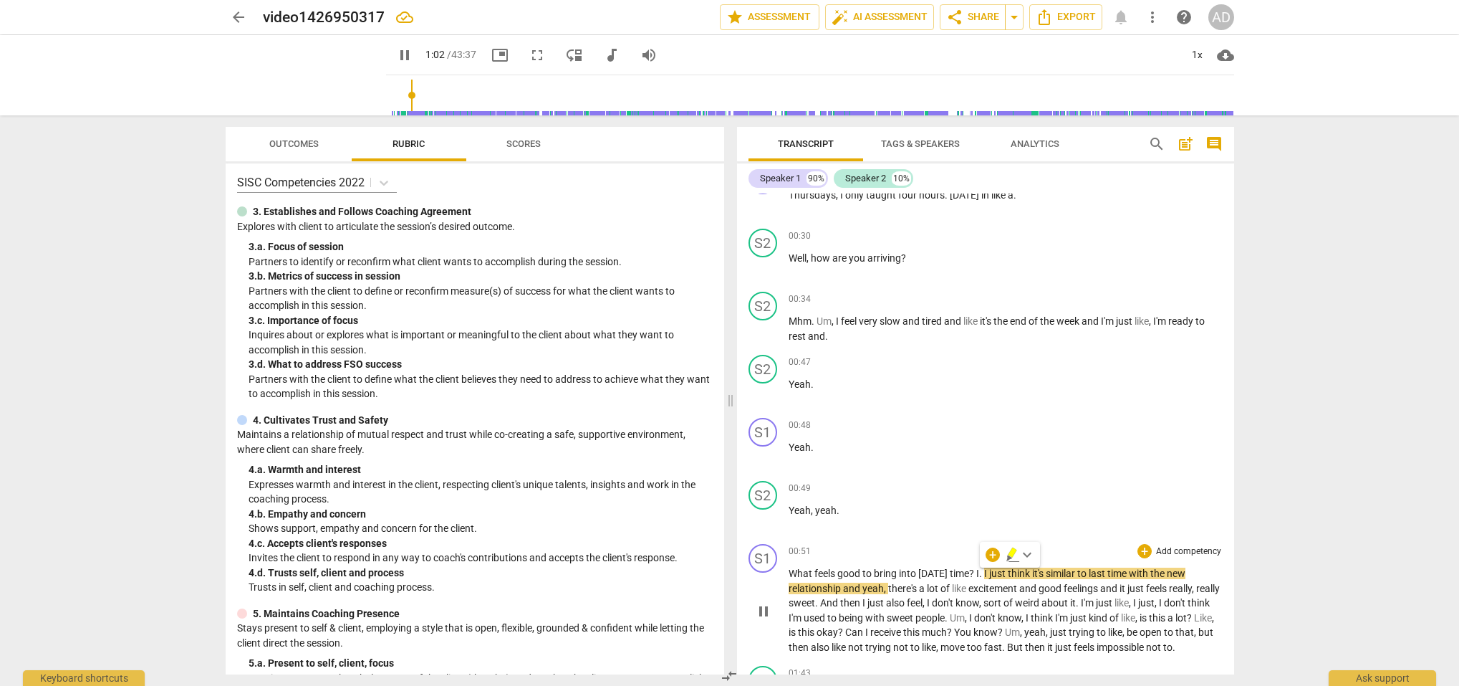
click at [950, 540] on div "S1 play_arrow pause 00:51 + Add competency keyboard_arrow_right What feels good…" at bounding box center [985, 599] width 497 height 122
drag, startPoint x: 979, startPoint y: 573, endPoint x: 987, endPoint y: 577, distance: 9.0
click at [976, 573] on span "?" at bounding box center [972, 572] width 7 height 11
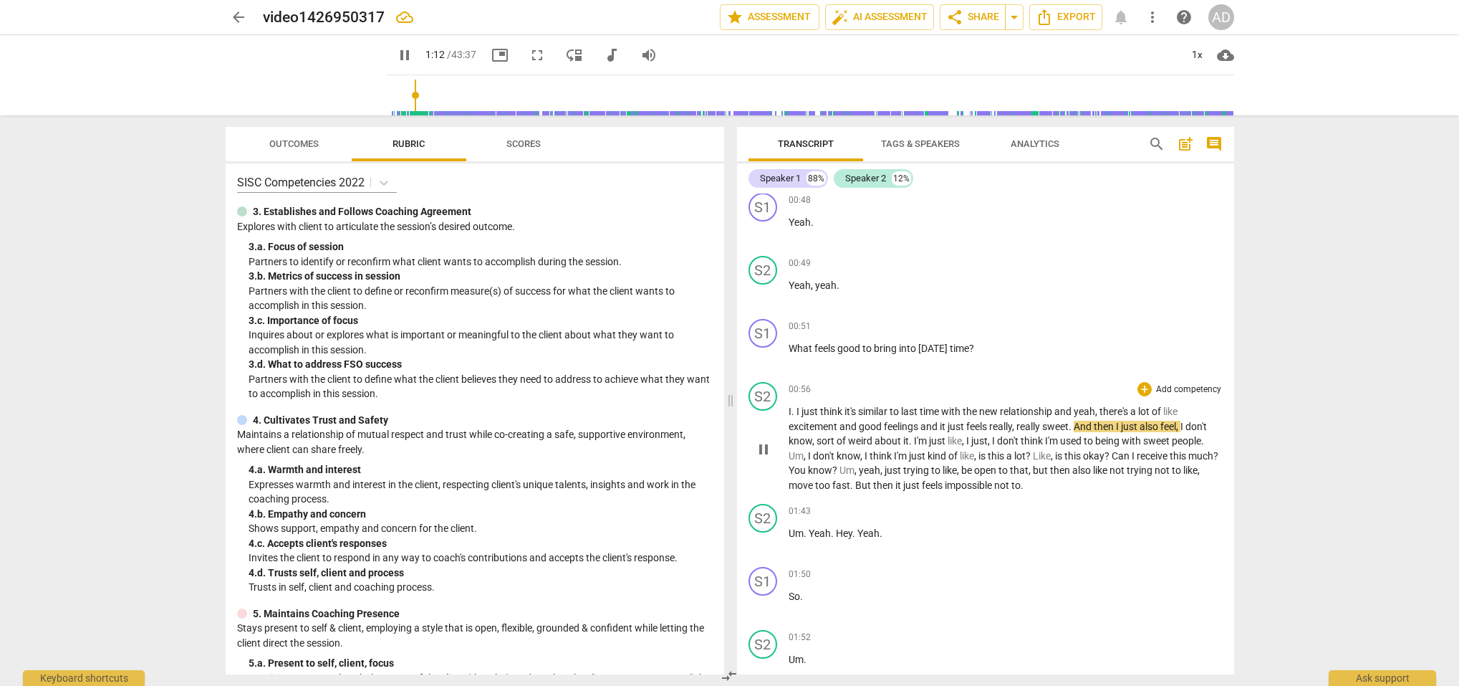
click at [764, 444] on span "pause" at bounding box center [763, 449] width 17 height 17
type input "73"
